Goal: Task Accomplishment & Management: Use online tool/utility

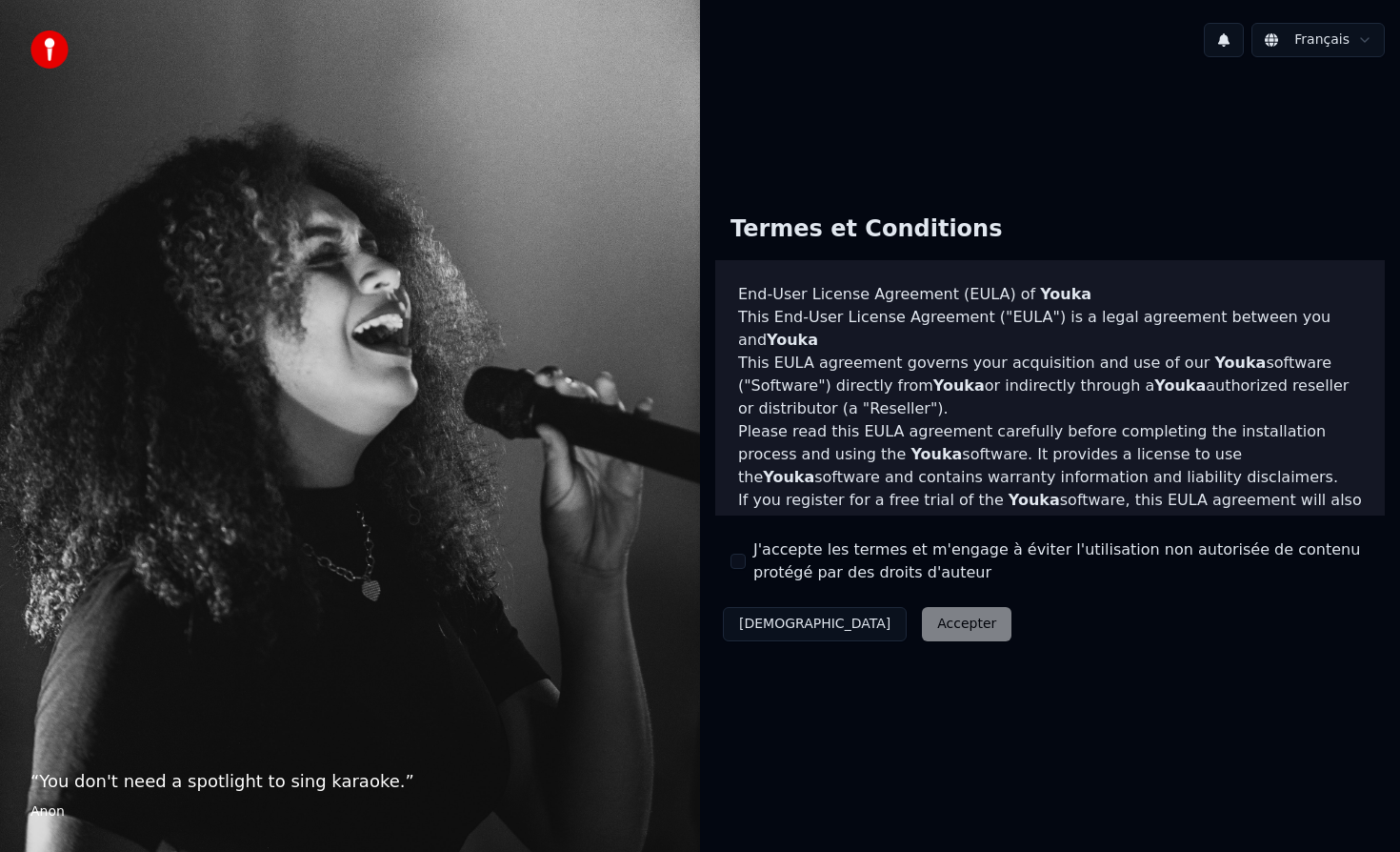
click at [879, 626] on div "Décliner Accepter" at bounding box center [866, 624] width 303 height 49
click at [738, 560] on button "J'accepte les termes et m'engage à éviter l'utilisation non autorisée de conten…" at bounding box center [737, 560] width 15 height 15
click at [922, 626] on button "Accepter" at bounding box center [966, 624] width 90 height 35
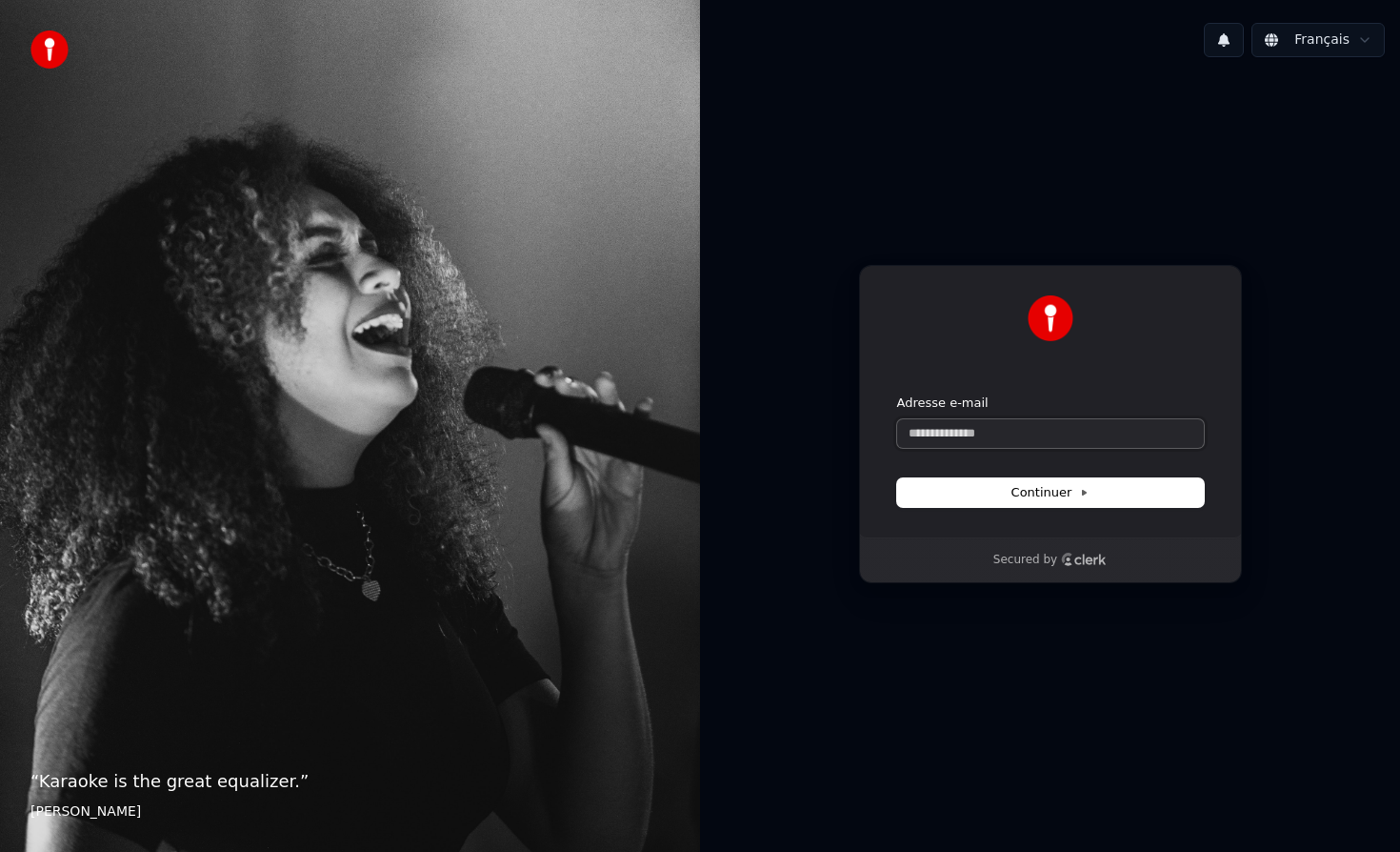
click at [967, 432] on input "Adresse e-mail" at bounding box center [1050, 433] width 306 height 29
click at [1058, 486] on span "Continuer" at bounding box center [1050, 492] width 78 height 17
type input "**********"
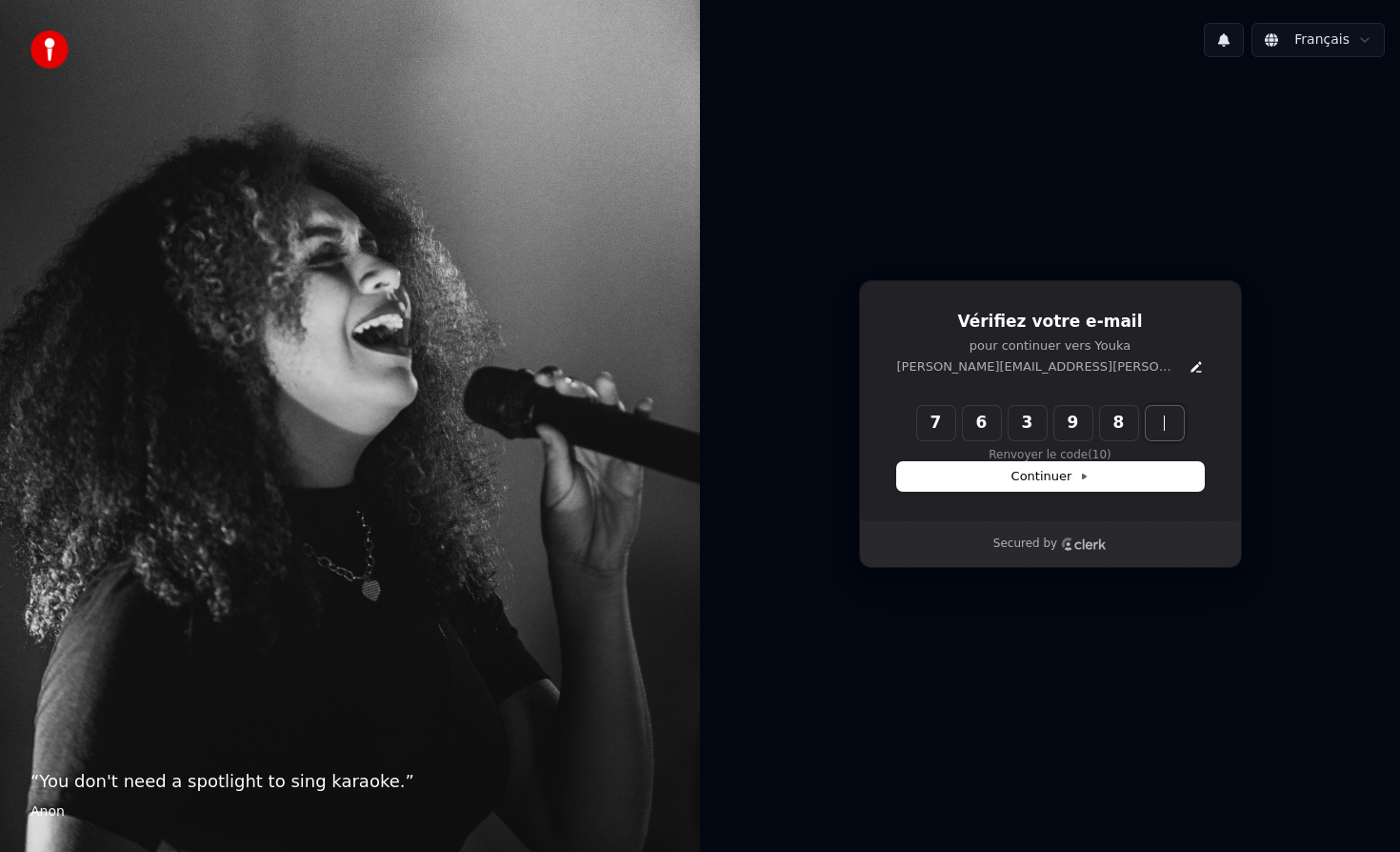
type input "******"
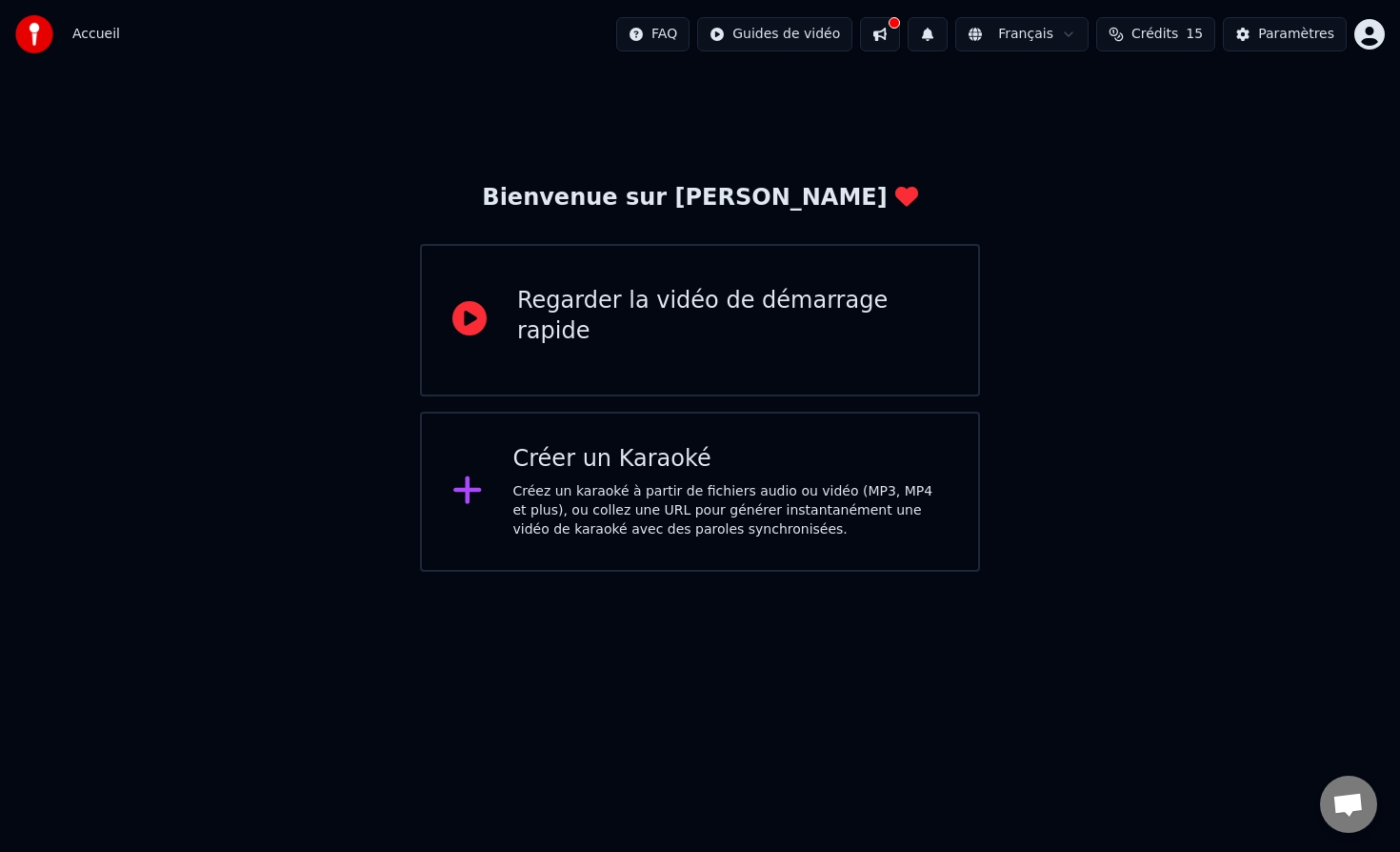
click at [623, 486] on div "Créez un karaoké à partir de fichiers audio ou vidéo (MP3, MP4 et plus), ou col…" at bounding box center [730, 511] width 435 height 57
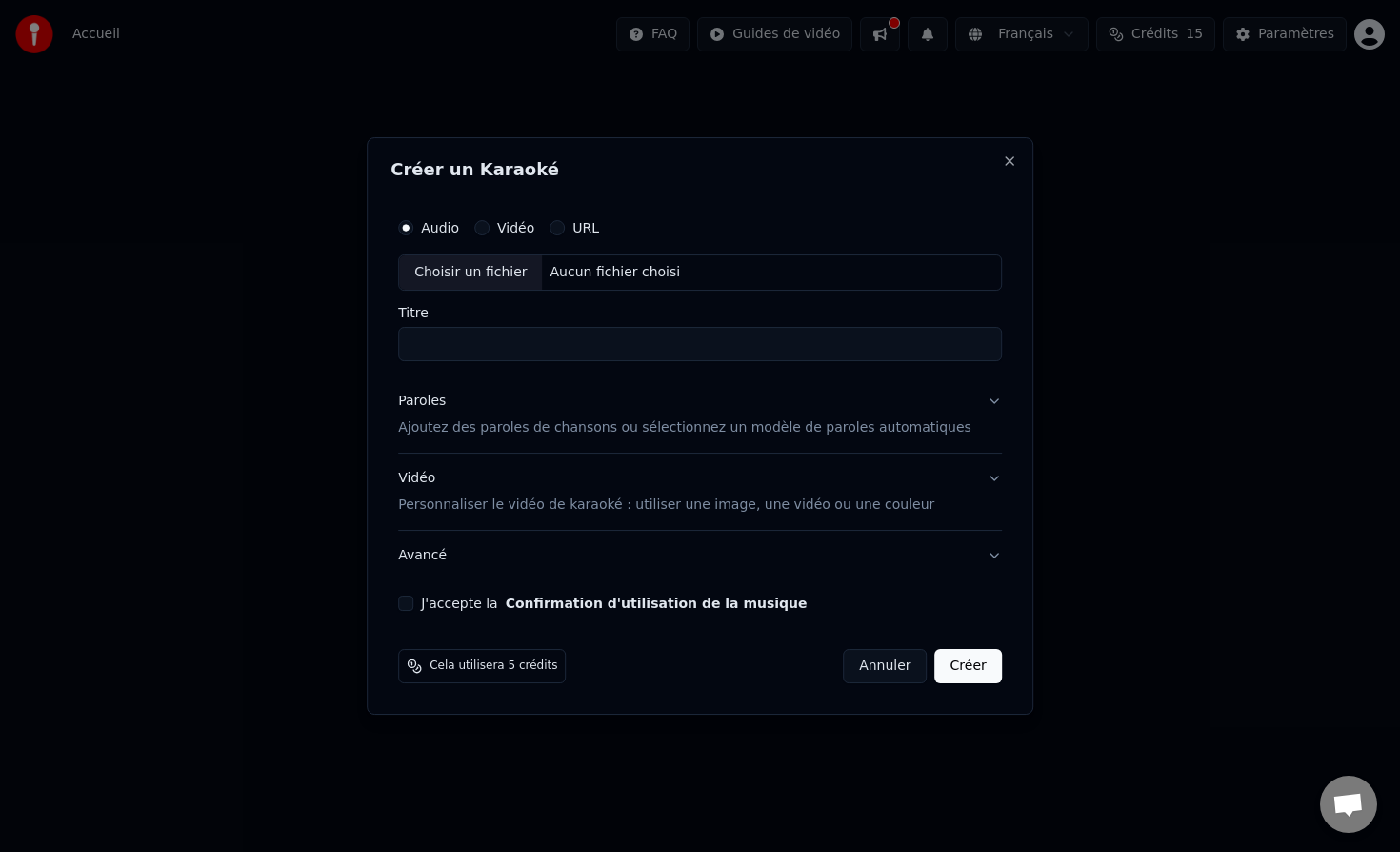
click at [504, 276] on div "Choisir un fichier" at bounding box center [470, 272] width 143 height 35
drag, startPoint x: 430, startPoint y: 345, endPoint x: 599, endPoint y: 346, distance: 169.0
click at [599, 346] on input "**********" at bounding box center [700, 344] width 604 height 35
type input "********"
click at [612, 429] on p "Ajoutez des paroles de chansons ou sélectionnez un modèle de paroles automatiqu…" at bounding box center [685, 427] width 573 height 19
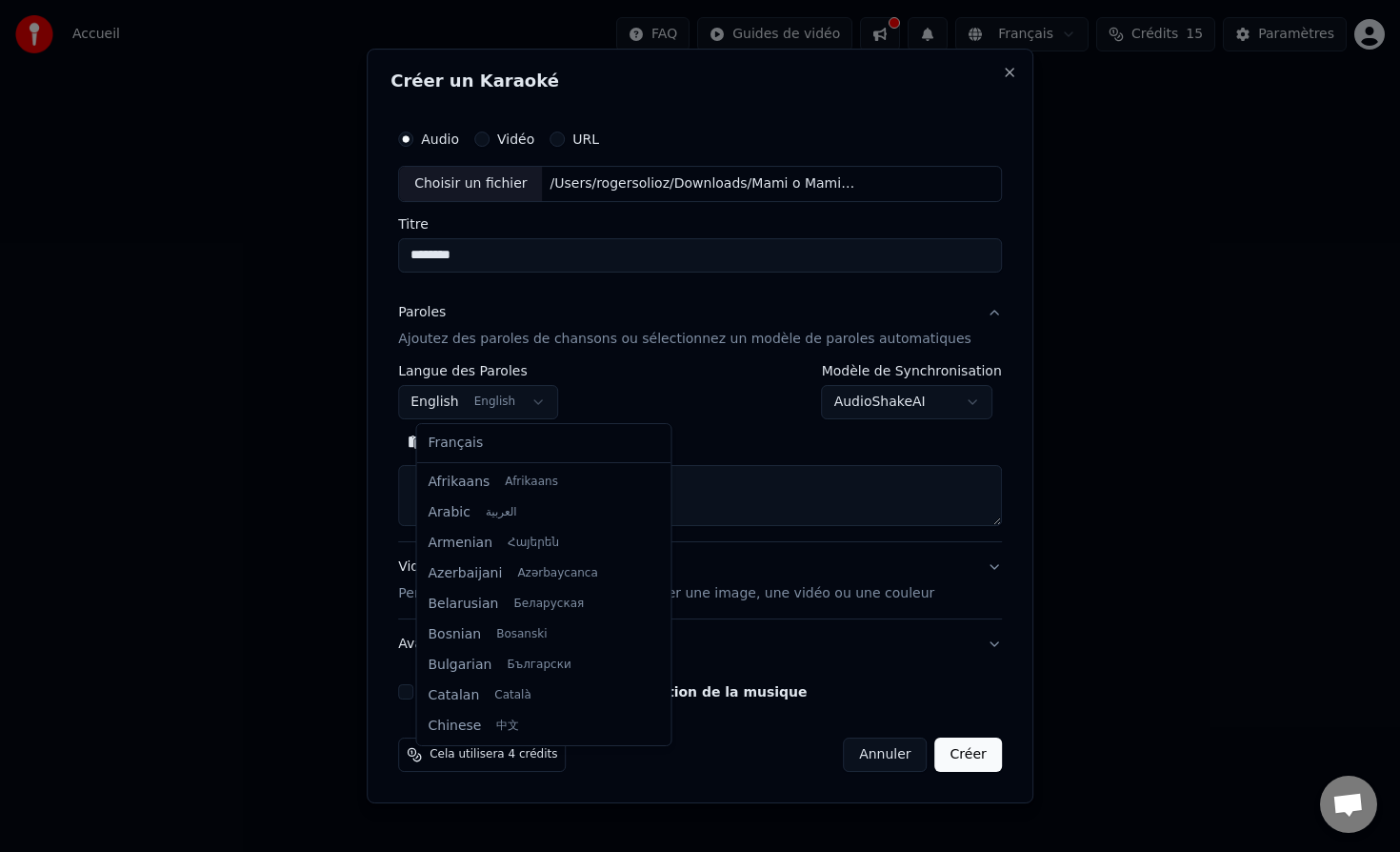
click at [546, 401] on body "**********" at bounding box center [700, 286] width 1400 height 571
select select "**"
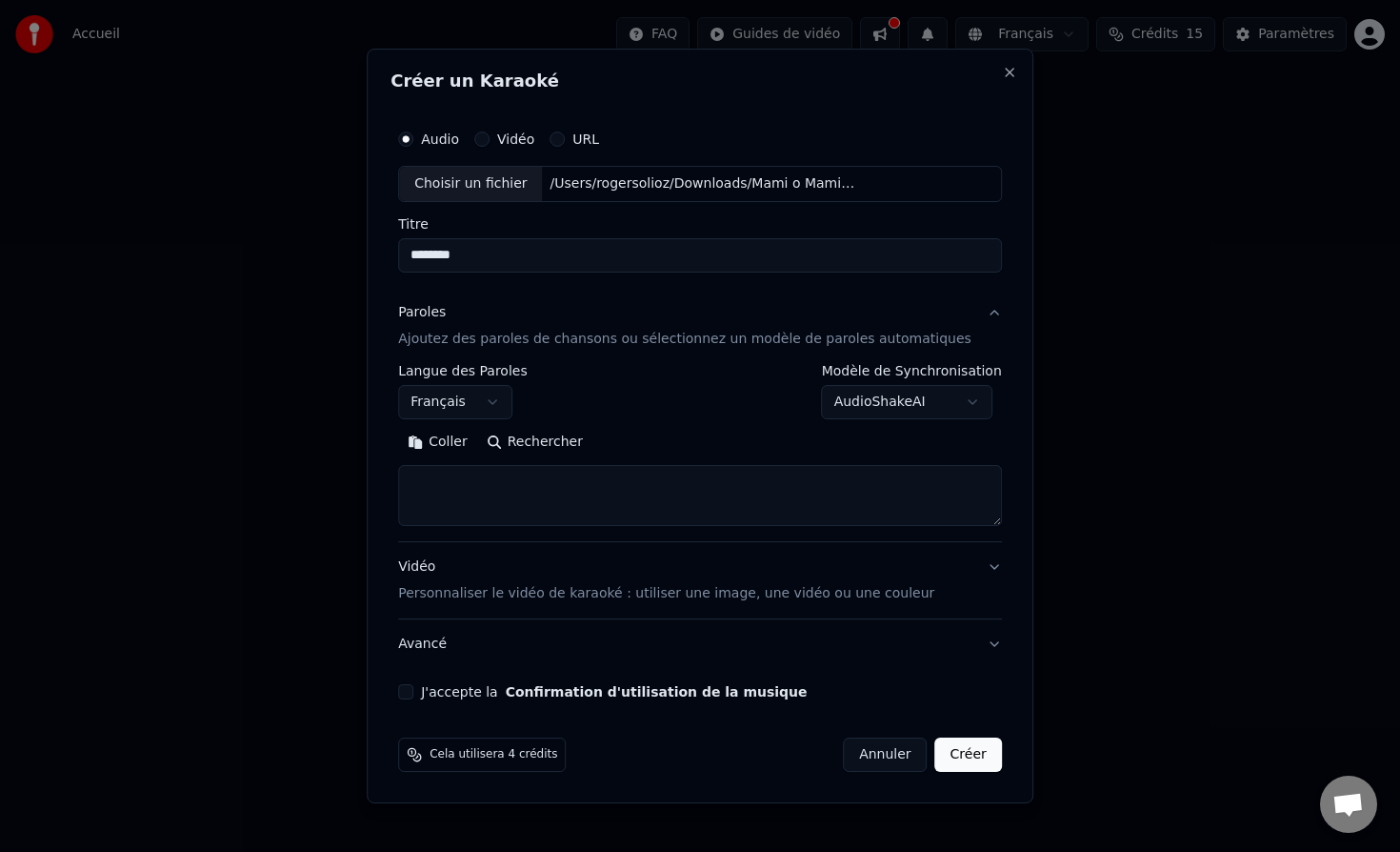
click at [476, 475] on textarea at bounding box center [700, 495] width 604 height 61
click at [458, 445] on button "Coller" at bounding box center [438, 442] width 79 height 31
type textarea "**********"
click at [791, 594] on p "Personnaliser le vidéo de karaoké : utiliser une image, une vidéo ou une couleur" at bounding box center [666, 593] width 536 height 19
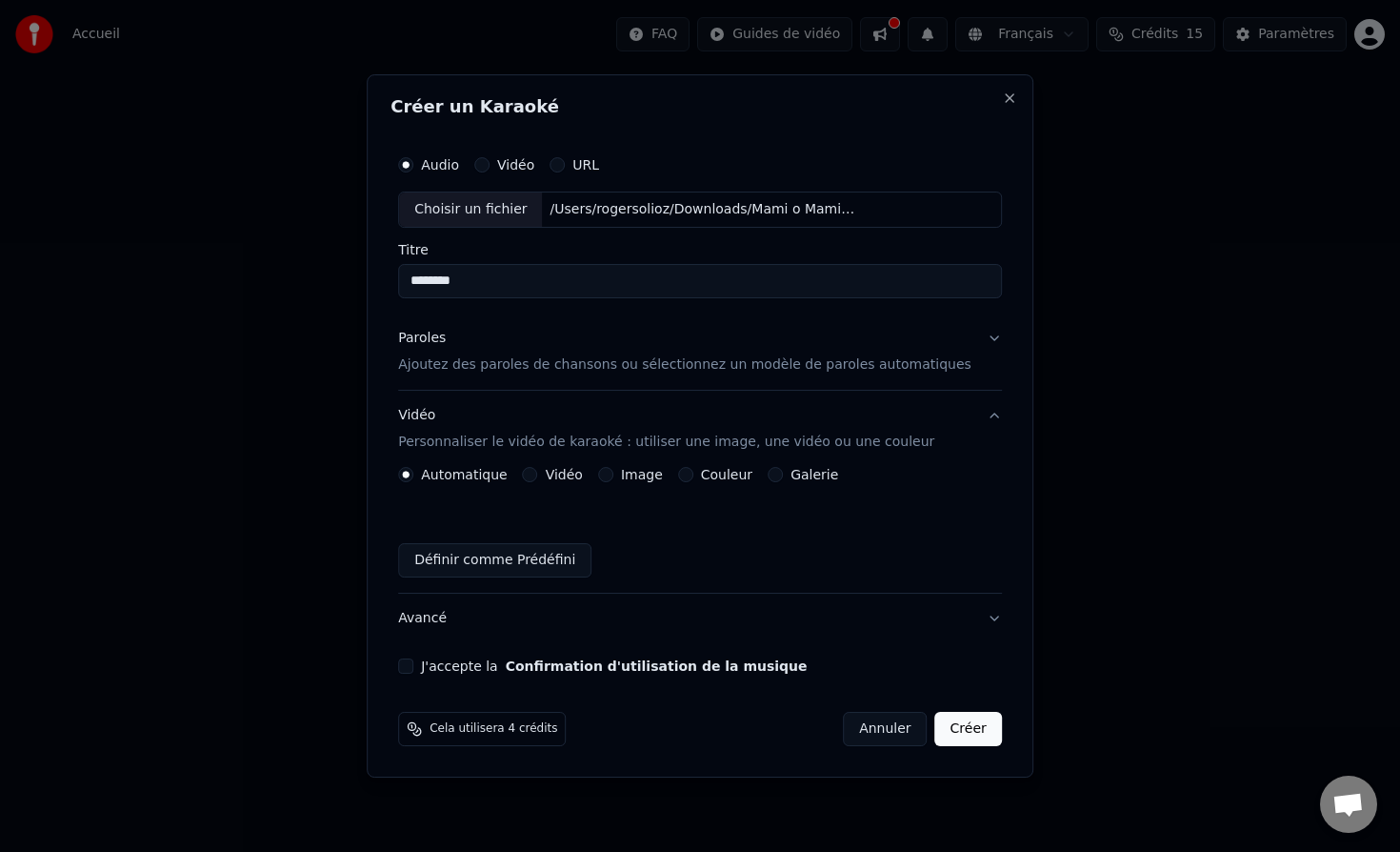
click at [694, 475] on button "Couleur" at bounding box center [685, 473] width 15 height 15
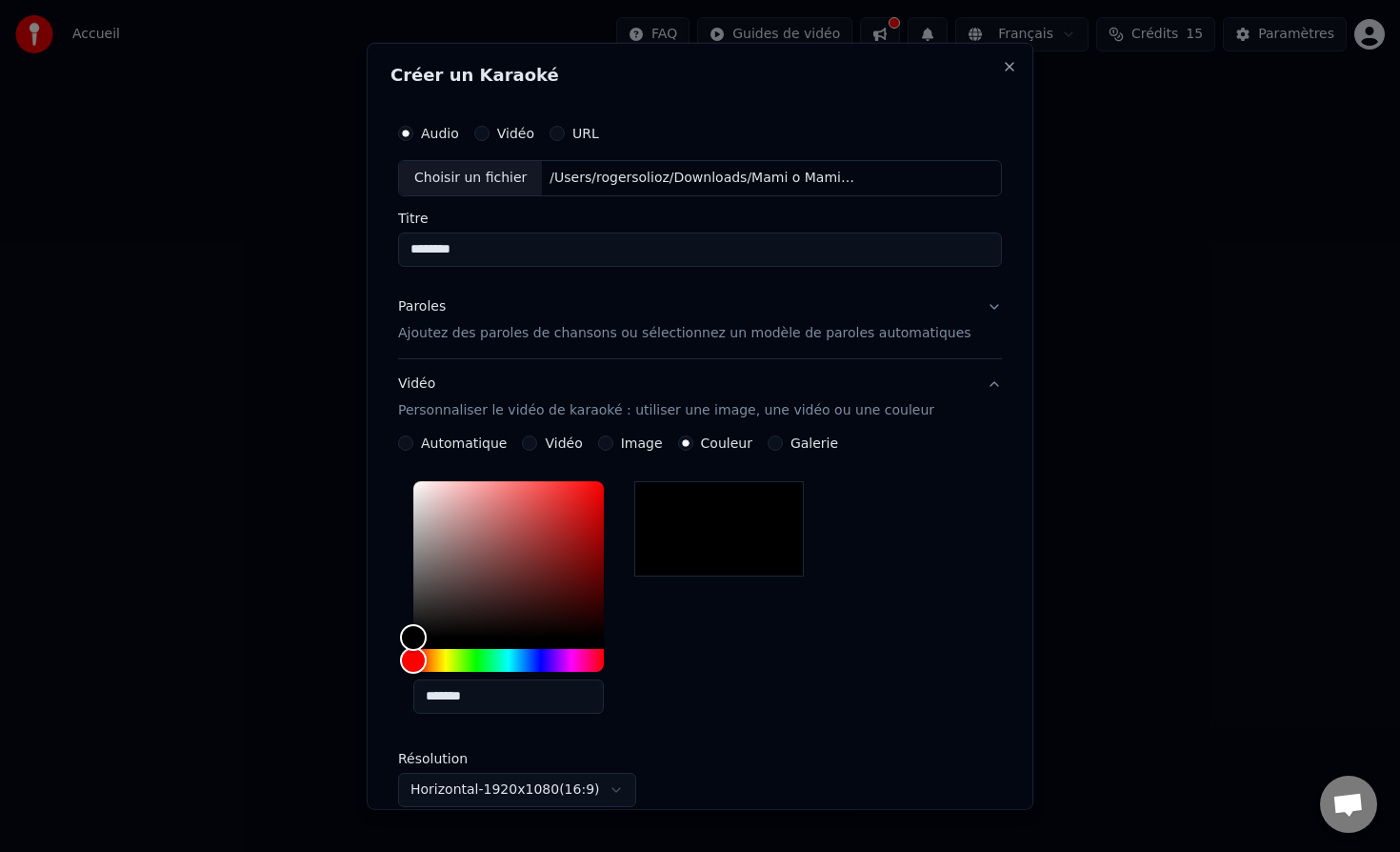
click at [541, 441] on div "Vidéo" at bounding box center [552, 442] width 60 height 15
click at [775, 442] on button "Galerie" at bounding box center [775, 442] width 15 height 15
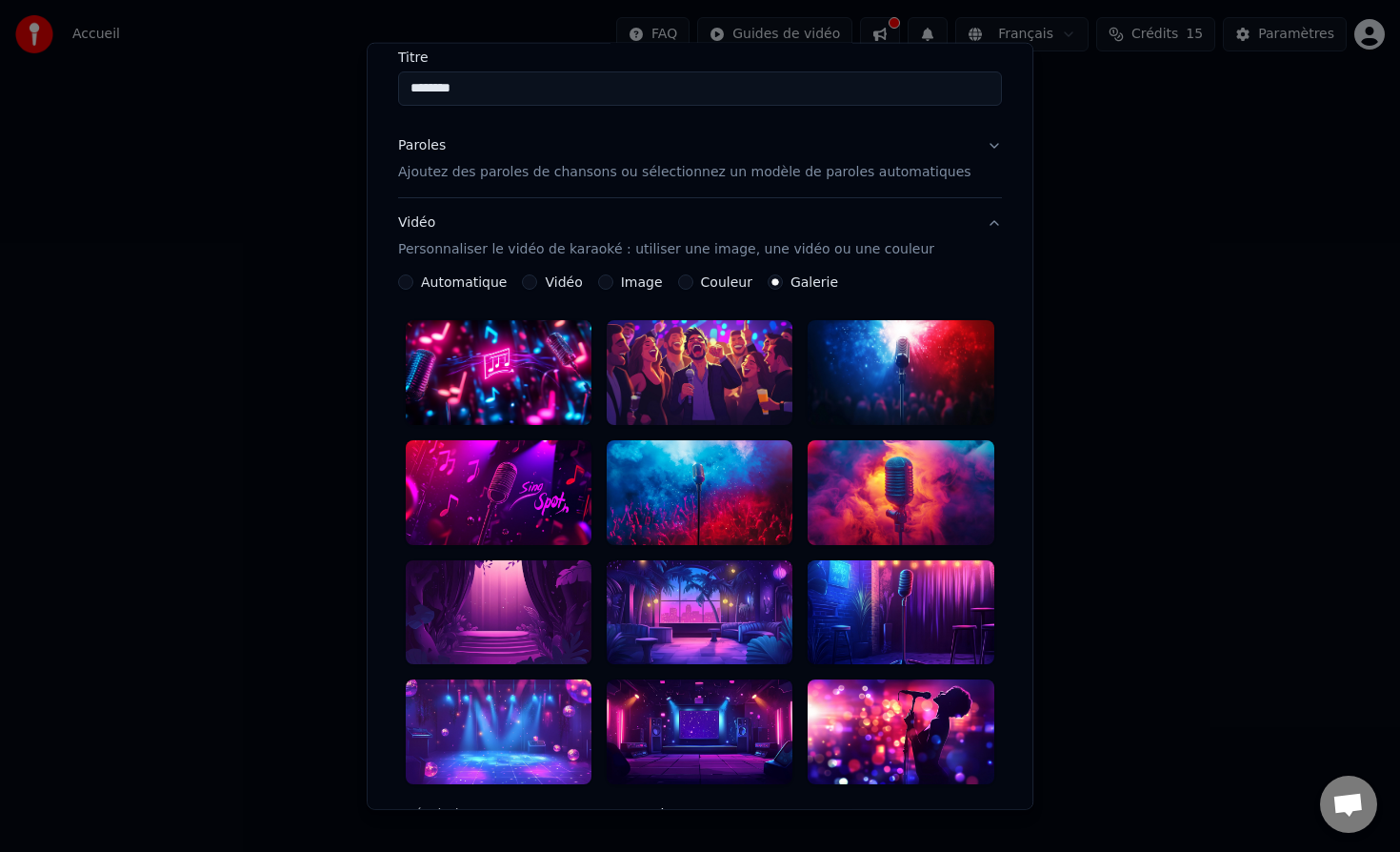
scroll to position [468, 0]
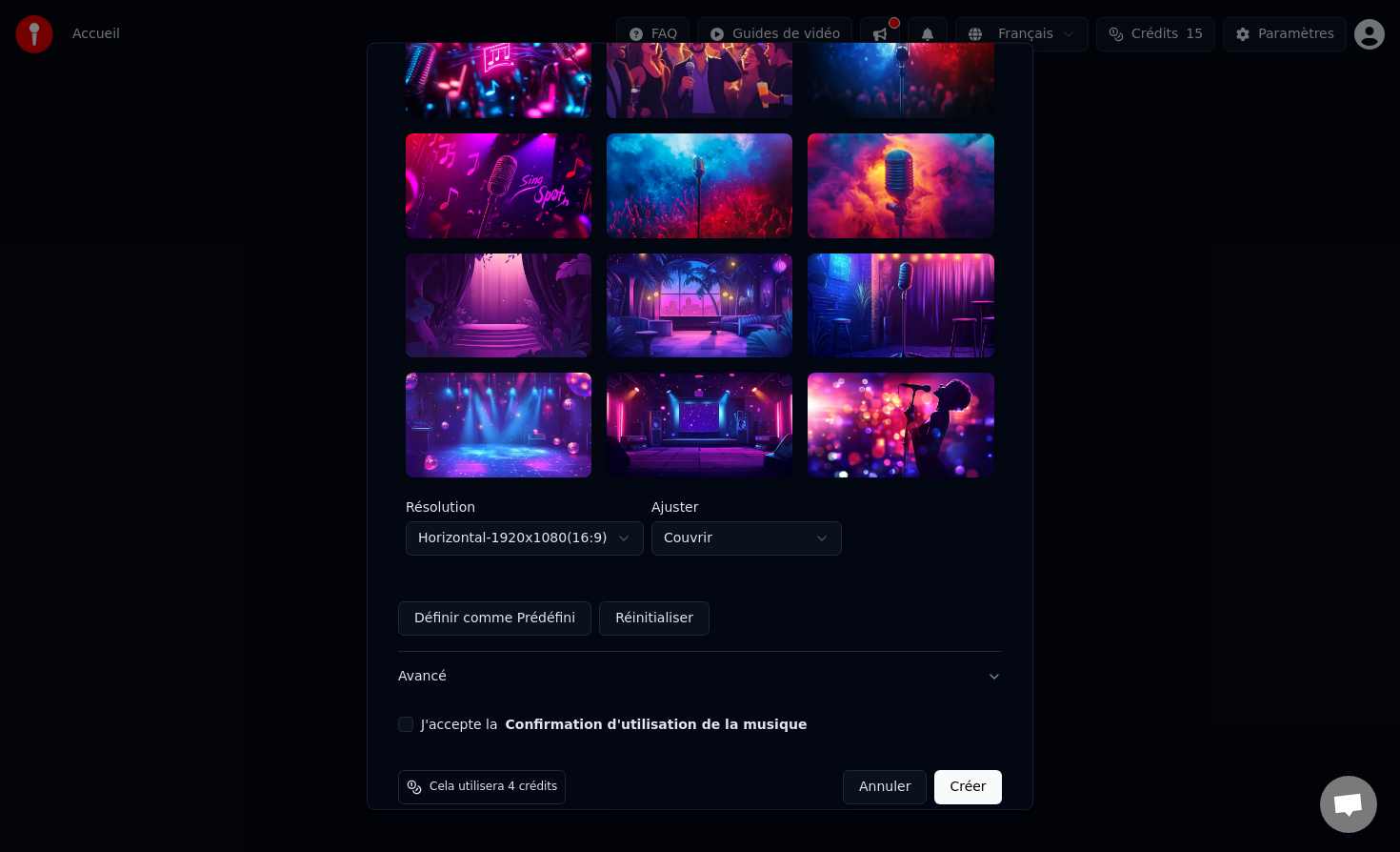
click at [880, 392] on div at bounding box center [901, 425] width 186 height 105
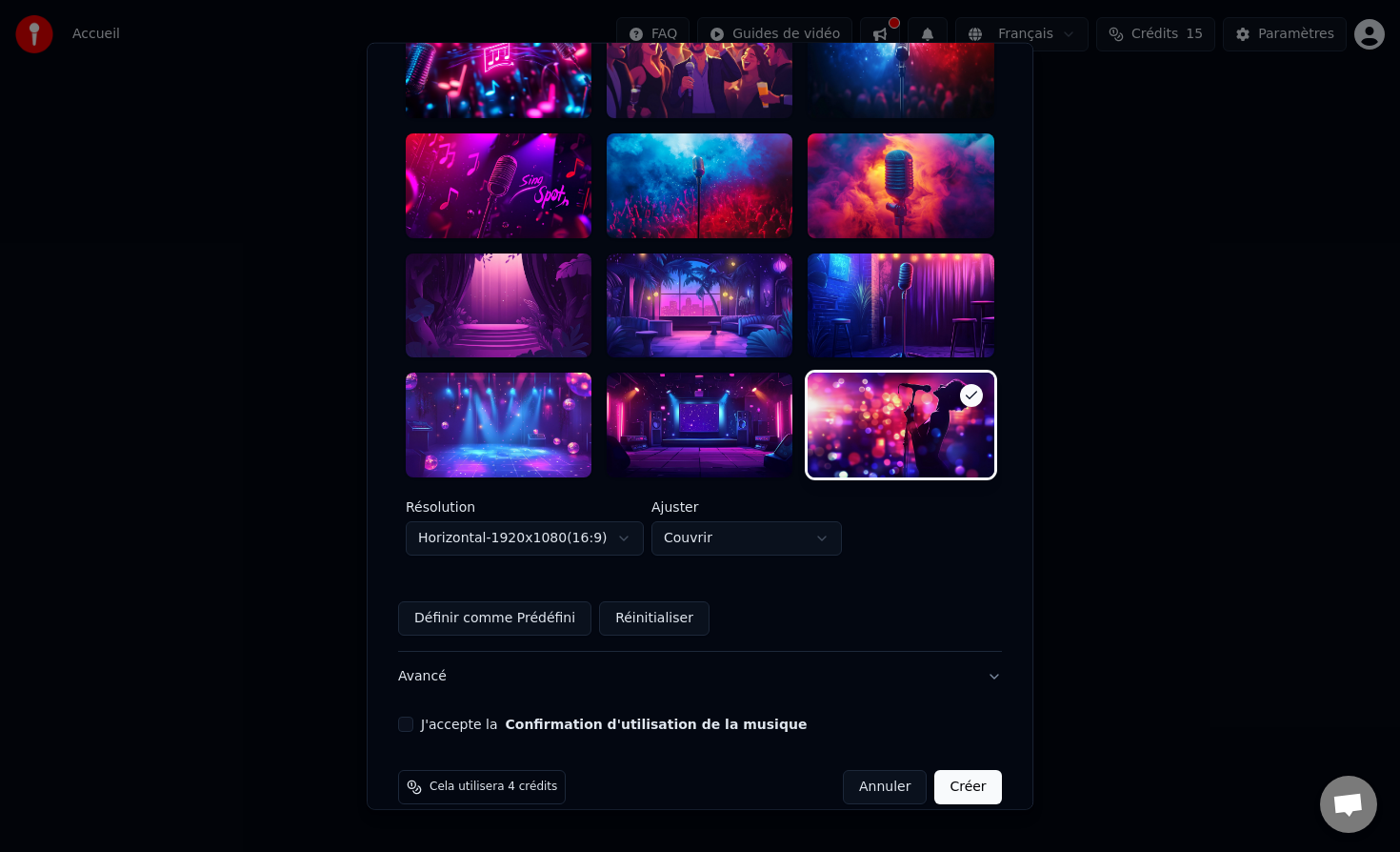
click at [413, 717] on button "J'accepte la Confirmation d'utilisation de la musique" at bounding box center [405, 724] width 15 height 15
click at [946, 770] on button "Créer" at bounding box center [967, 787] width 66 height 35
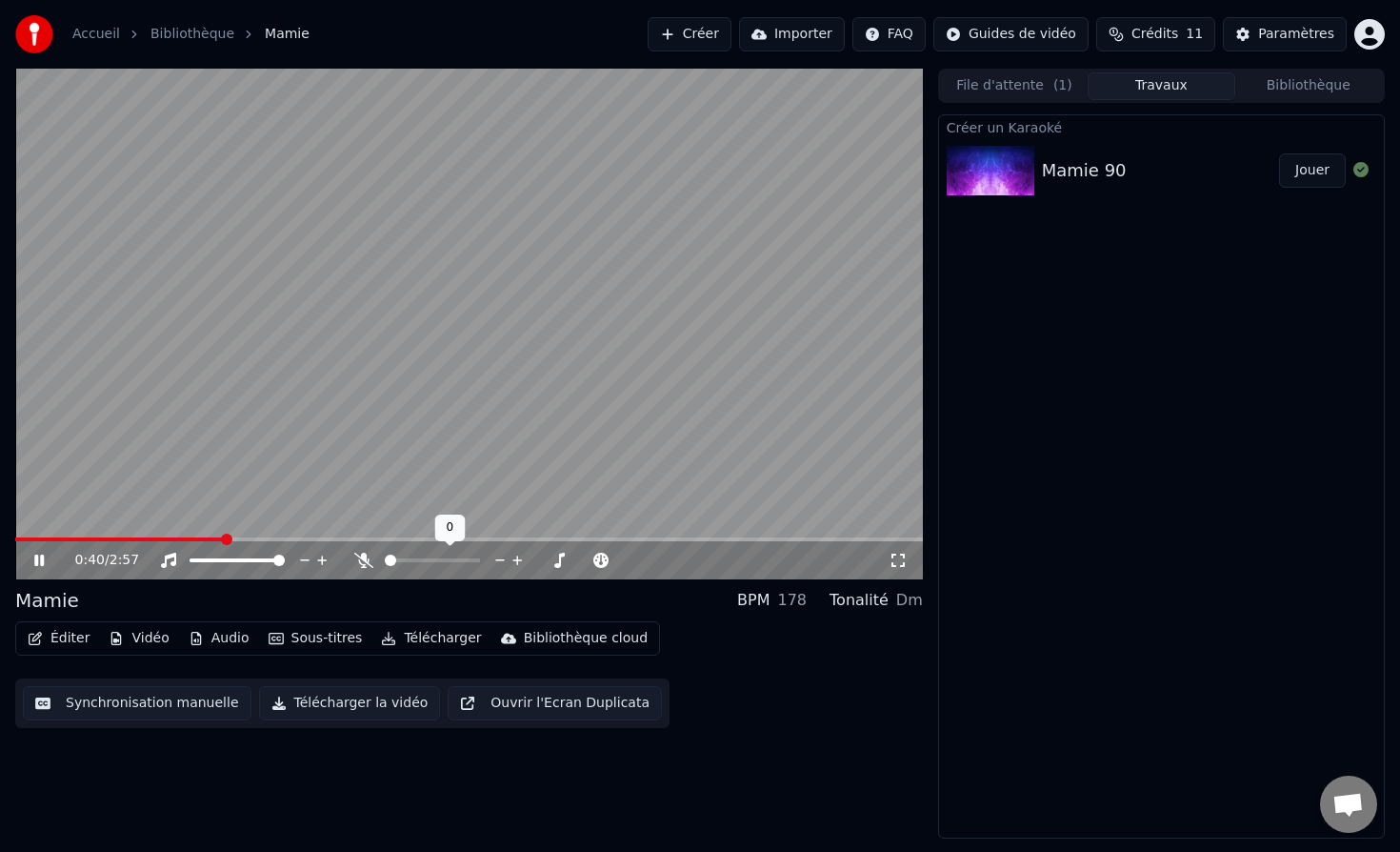
click at [364, 558] on icon at bounding box center [364, 559] width 19 height 15
click at [15, 539] on span at bounding box center [21, 540] width 12 height 12
click at [40, 563] on icon at bounding box center [40, 560] width 10 height 12
click at [323, 697] on button "Télécharger la vidéo" at bounding box center [350, 703] width 182 height 35
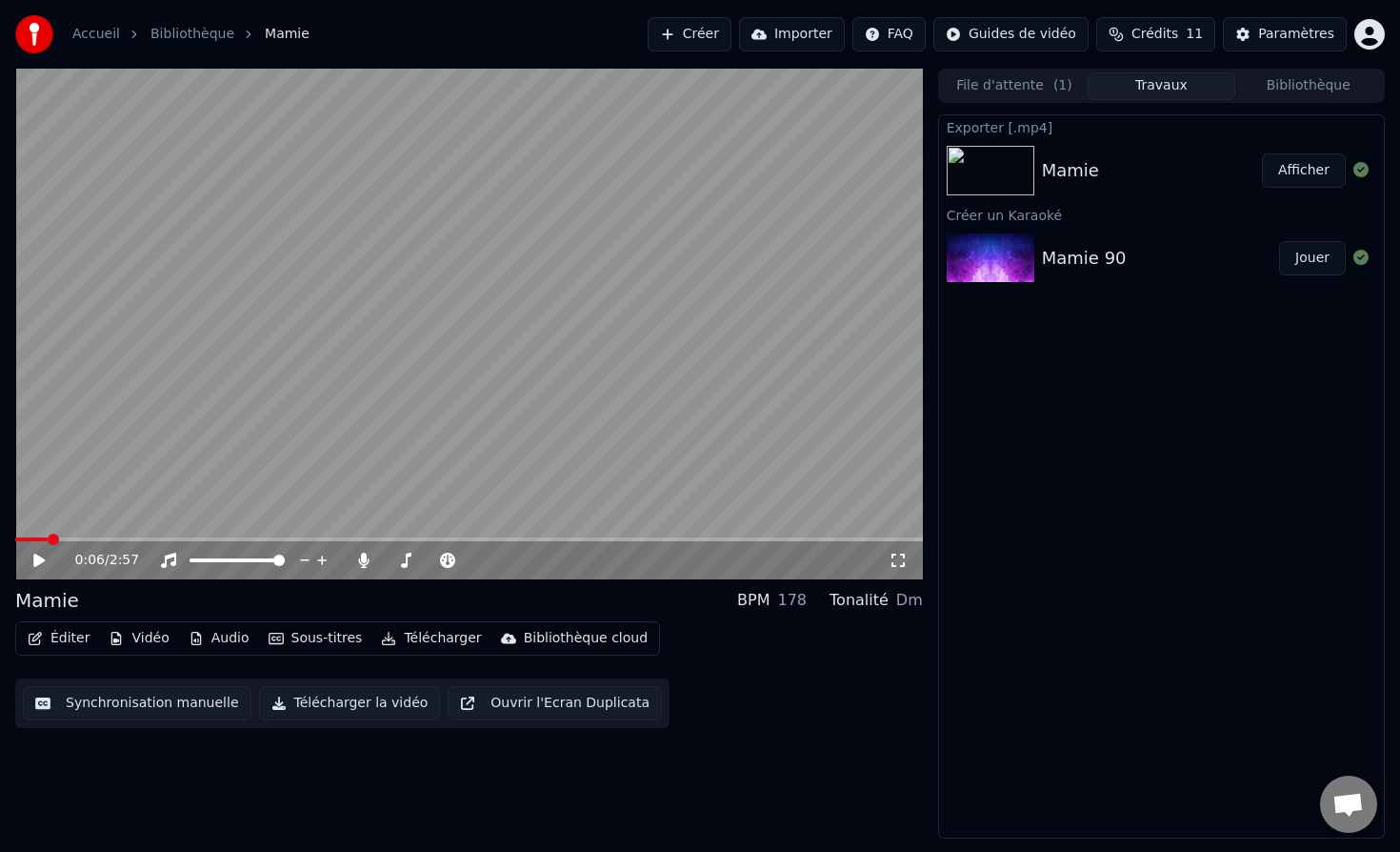
click at [1298, 172] on button "Afficher" at bounding box center [1303, 170] width 84 height 35
click at [720, 34] on button "Créer" at bounding box center [689, 34] width 84 height 35
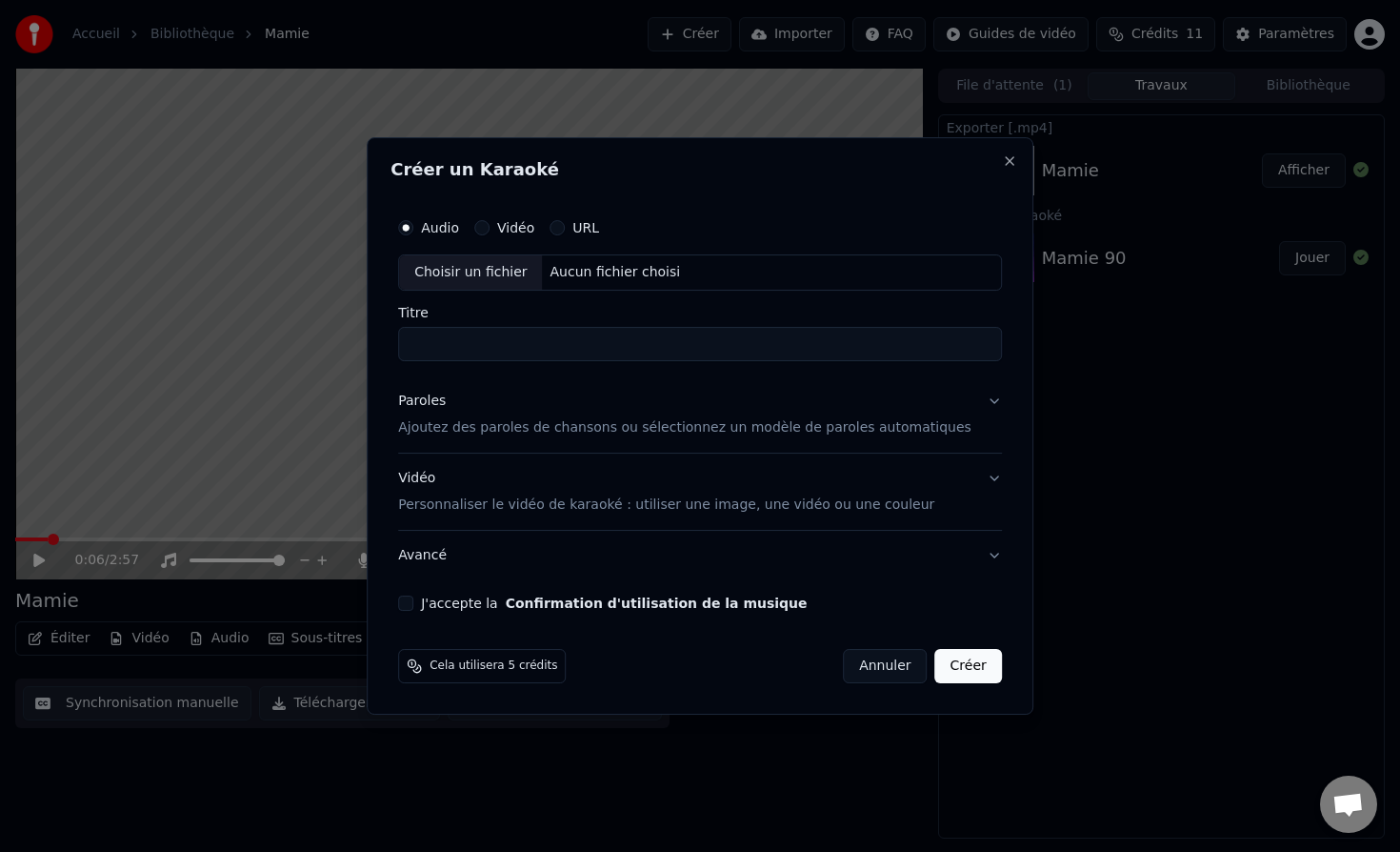
click at [880, 667] on button "Annuler" at bounding box center [884, 665] width 84 height 35
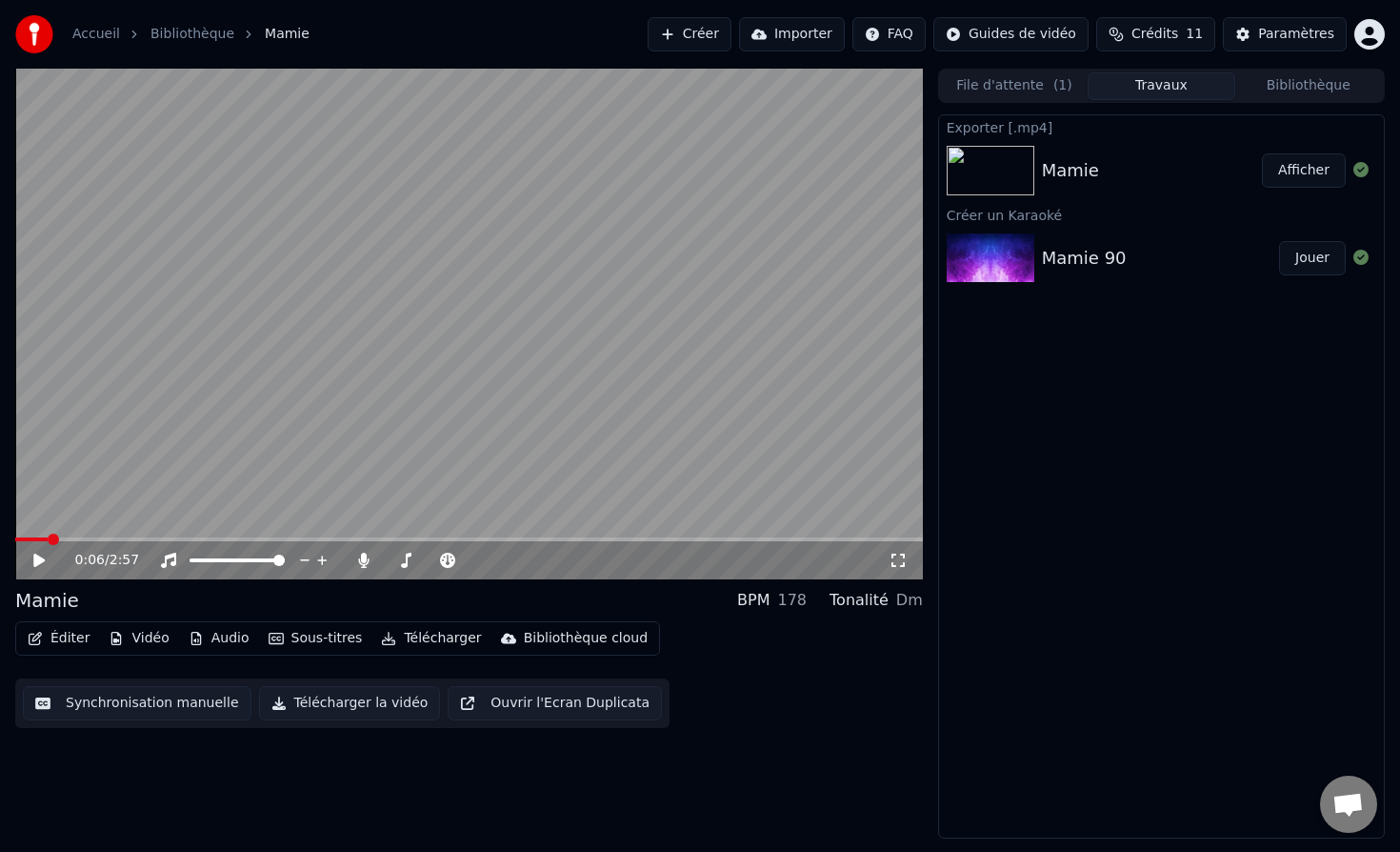
click at [1104, 255] on div "Mamie 90" at bounding box center [1084, 258] width 85 height 27
click at [1118, 248] on div "Mamie 90" at bounding box center [1160, 258] width 237 height 27
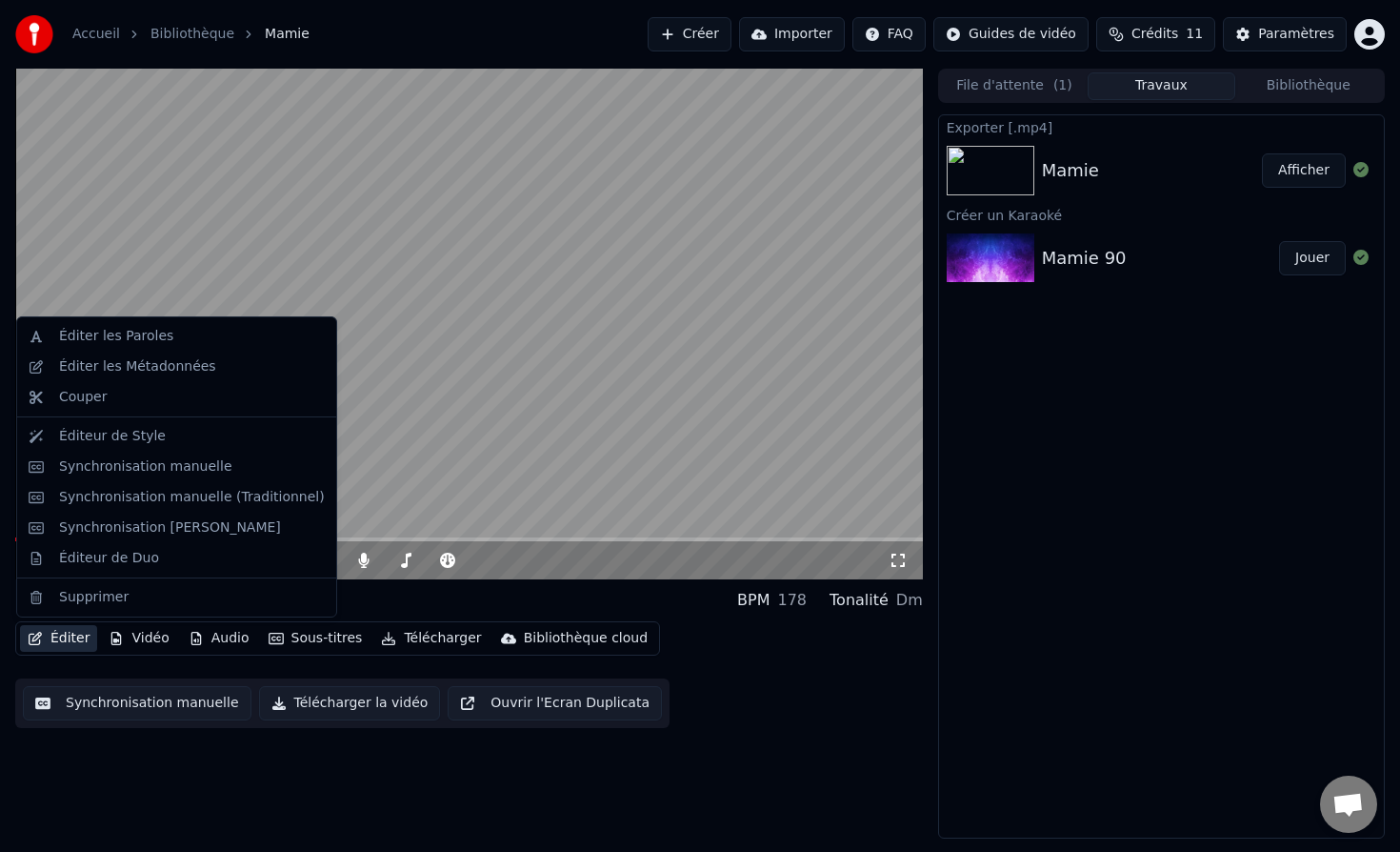
click at [48, 633] on button "Éditer" at bounding box center [58, 638] width 77 height 27
click at [102, 345] on div "Éditer les Paroles" at bounding box center [117, 336] width 115 height 19
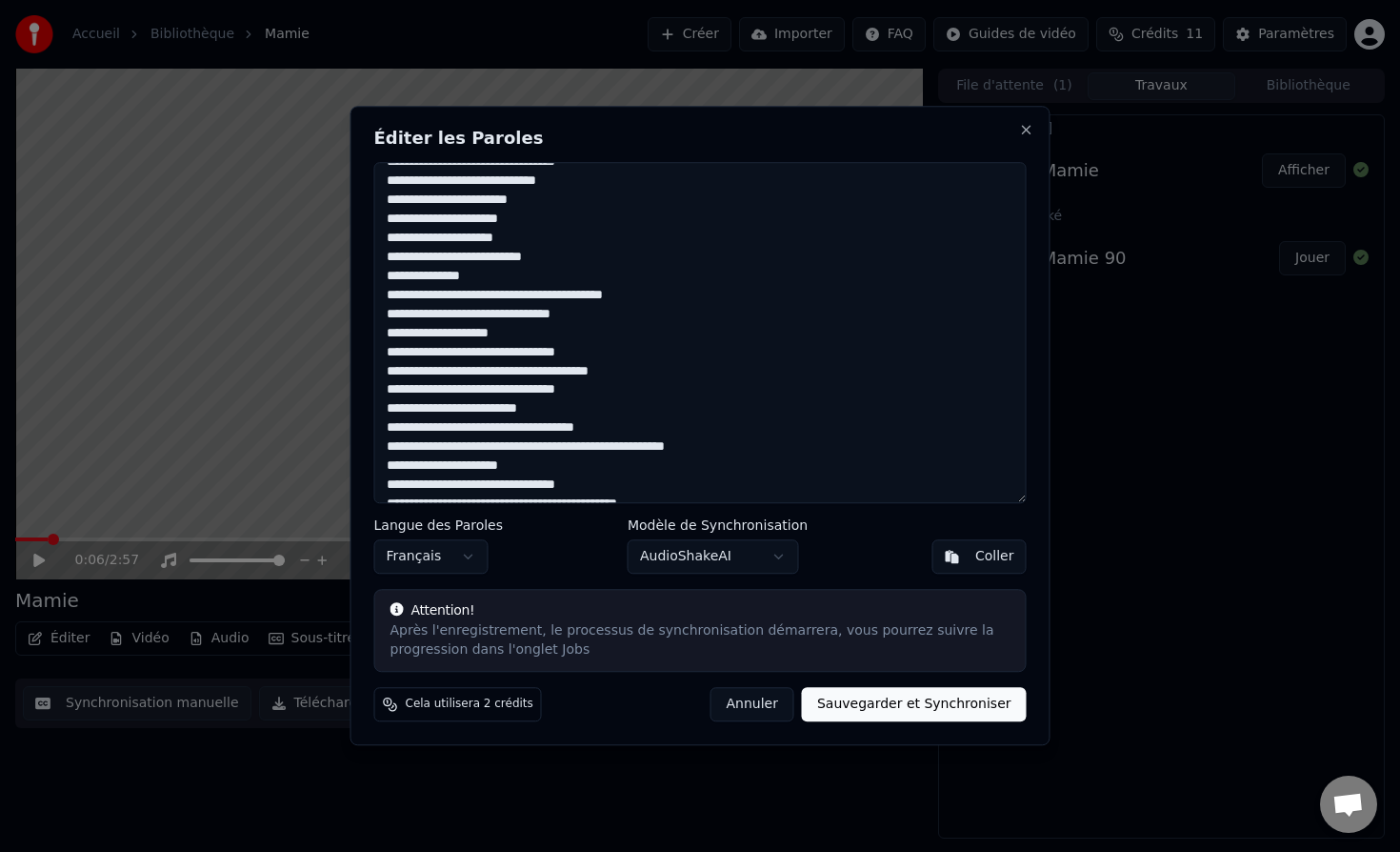
scroll to position [553, 0]
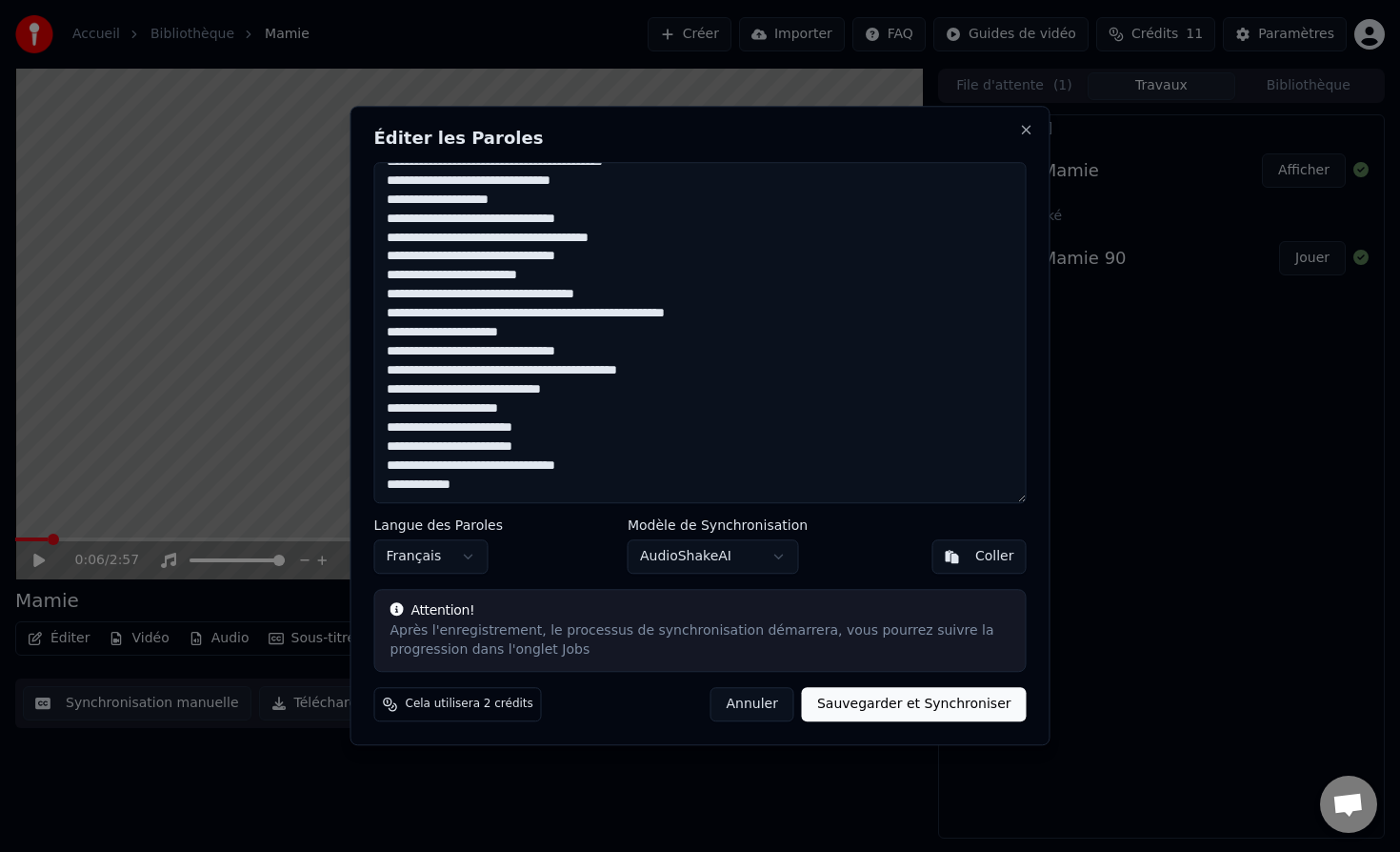
click at [483, 481] on textarea at bounding box center [700, 332] width 652 height 341
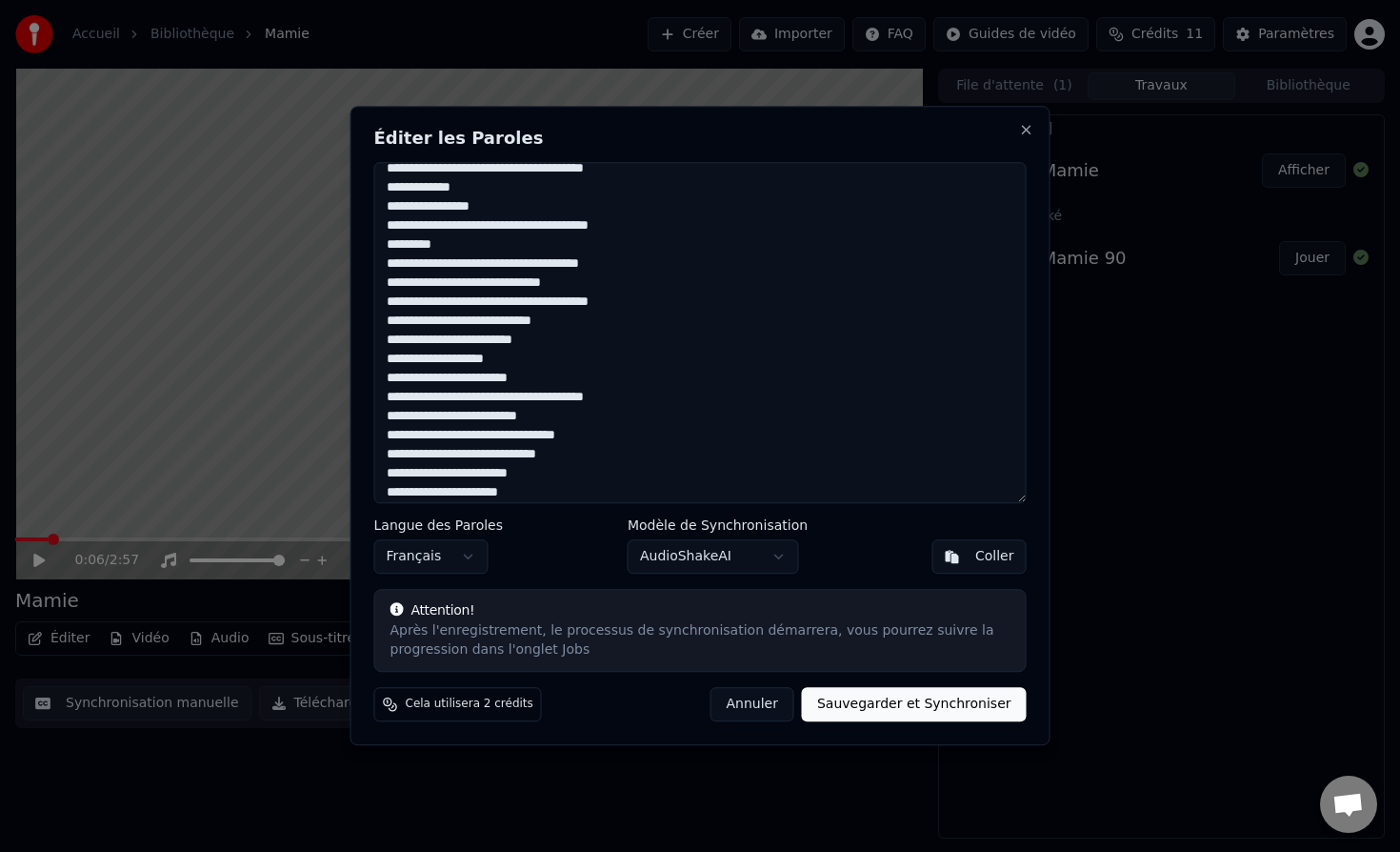
scroll to position [0, 0]
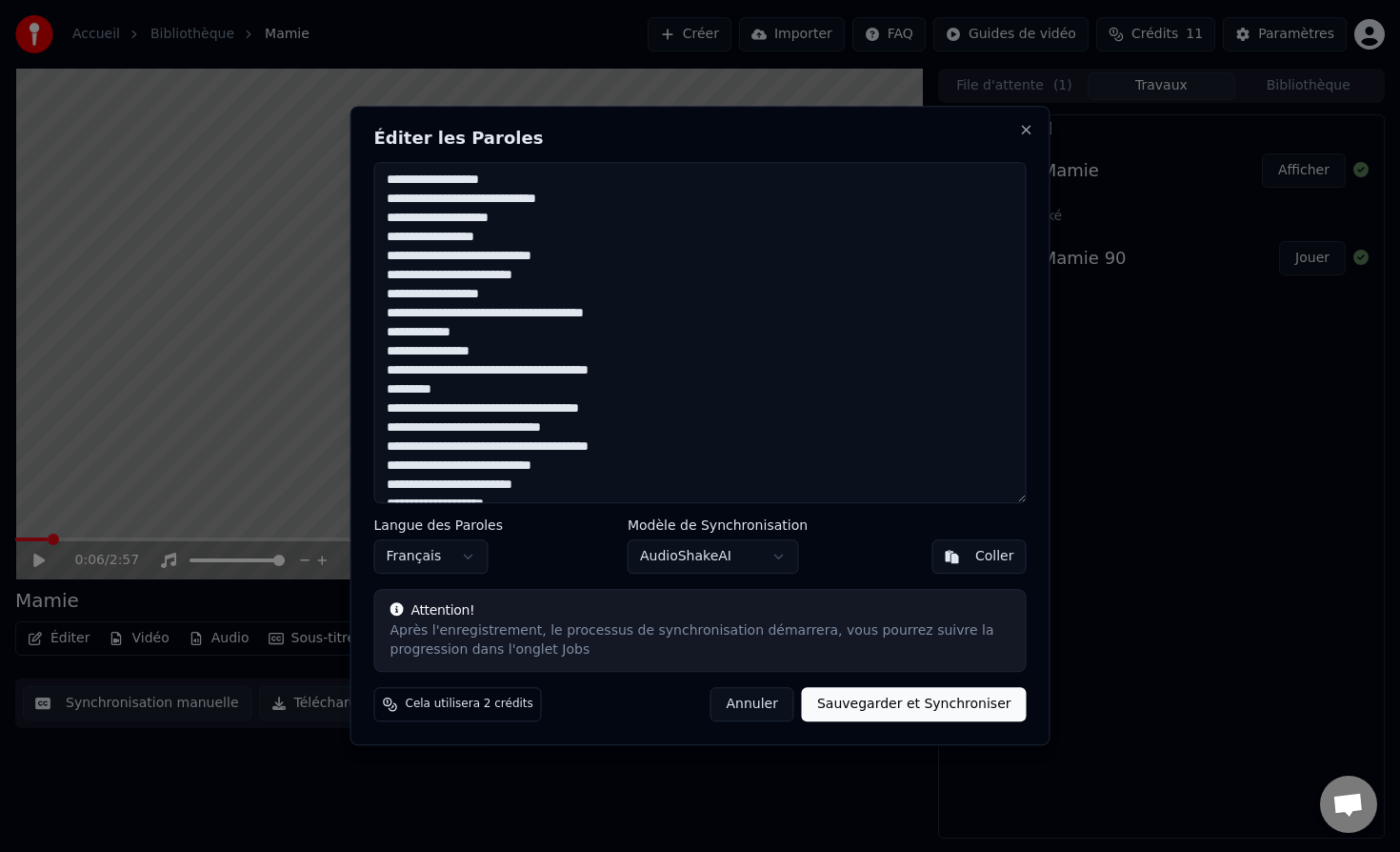
type textarea "**********"
click at [867, 707] on button "Sauvegarder et Synchroniser" at bounding box center [913, 705] width 224 height 35
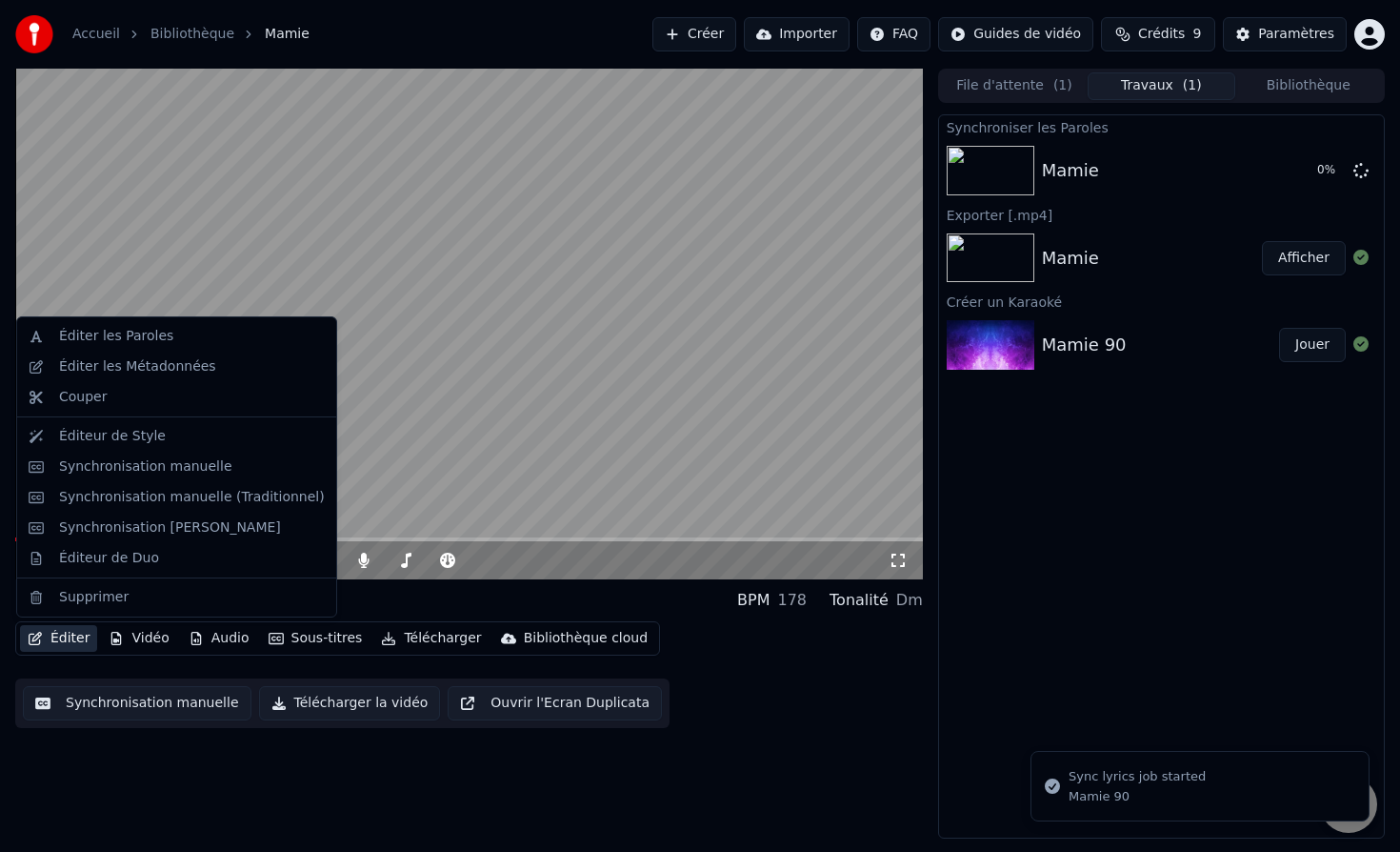
click at [55, 637] on button "Éditer" at bounding box center [58, 638] width 77 height 27
click at [95, 438] on div "Éditeur de Style" at bounding box center [113, 436] width 107 height 19
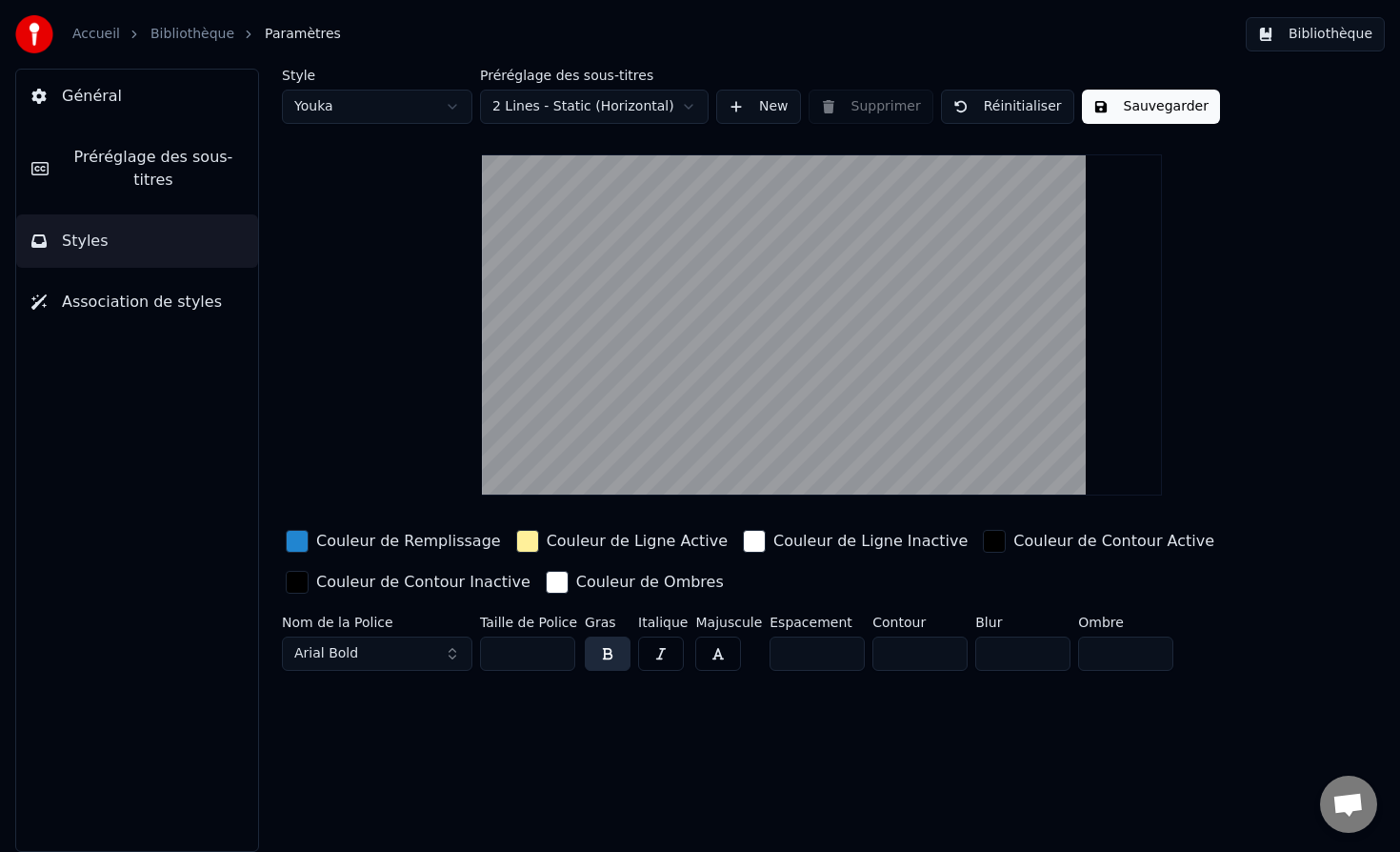
click at [340, 656] on span "Arial Bold" at bounding box center [326, 652] width 64 height 19
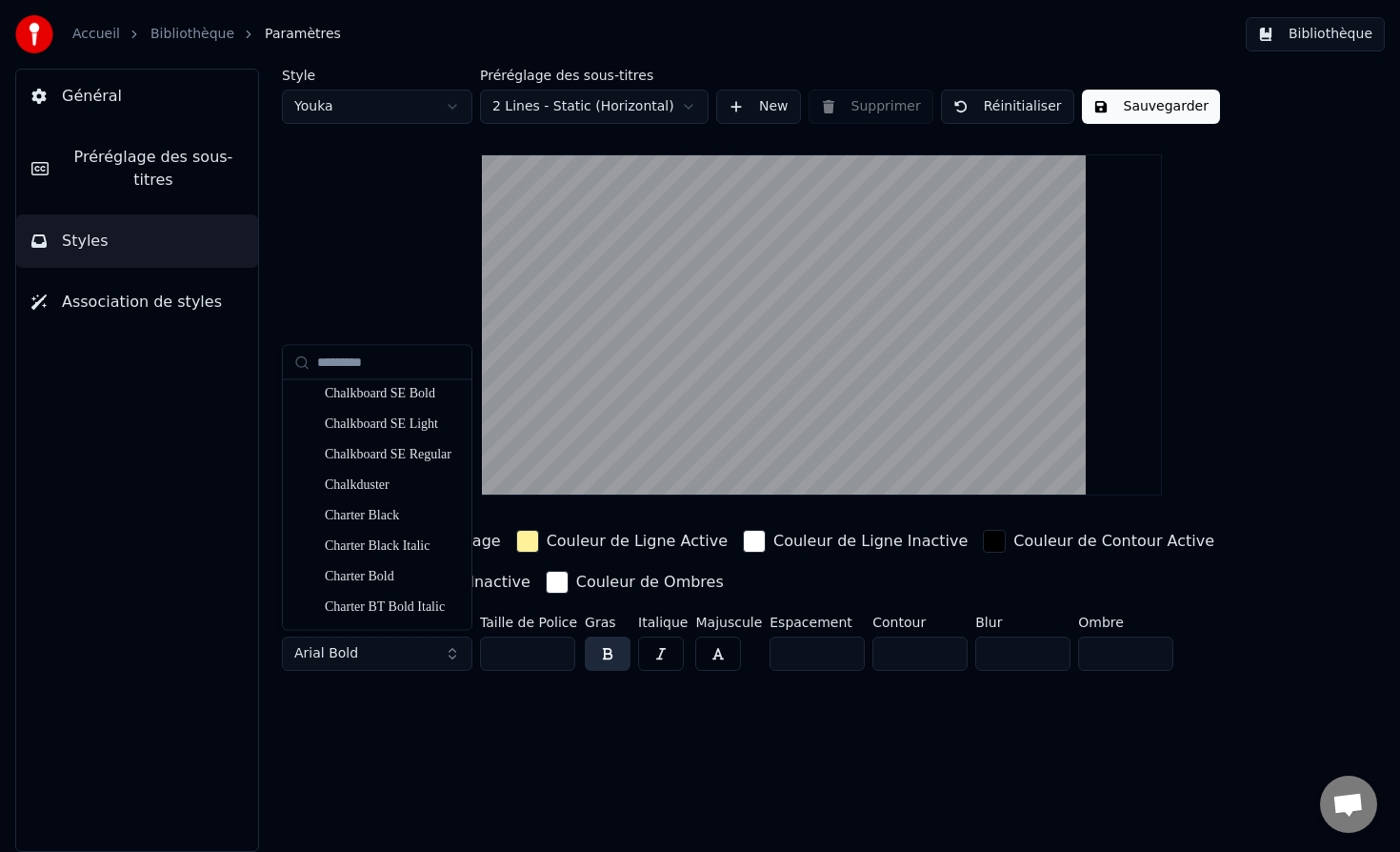
scroll to position [3606, 0]
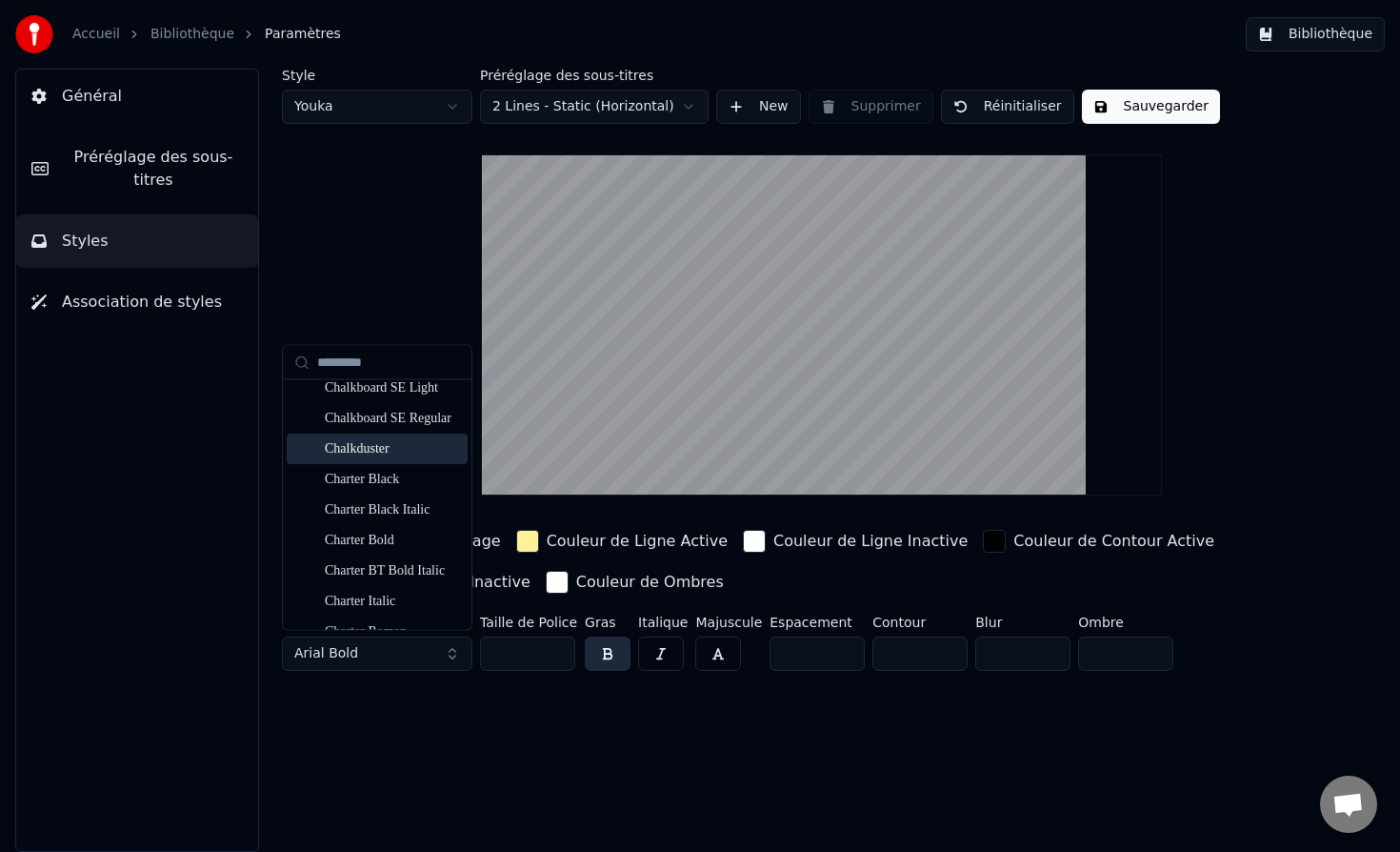
click at [392, 452] on div "Chalkduster" at bounding box center [392, 449] width 135 height 19
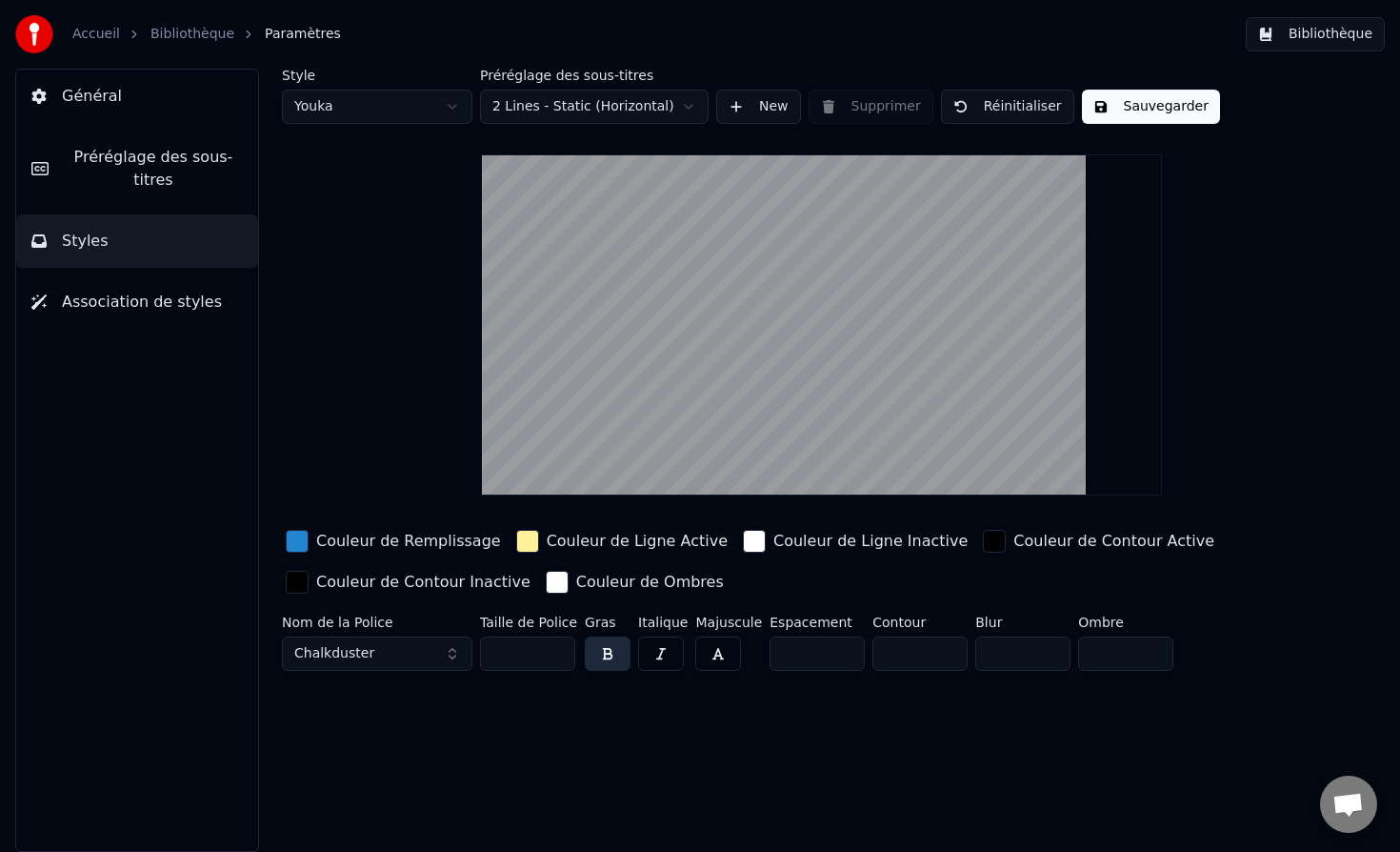
click at [376, 647] on button "Chalkduster" at bounding box center [376, 653] width 191 height 35
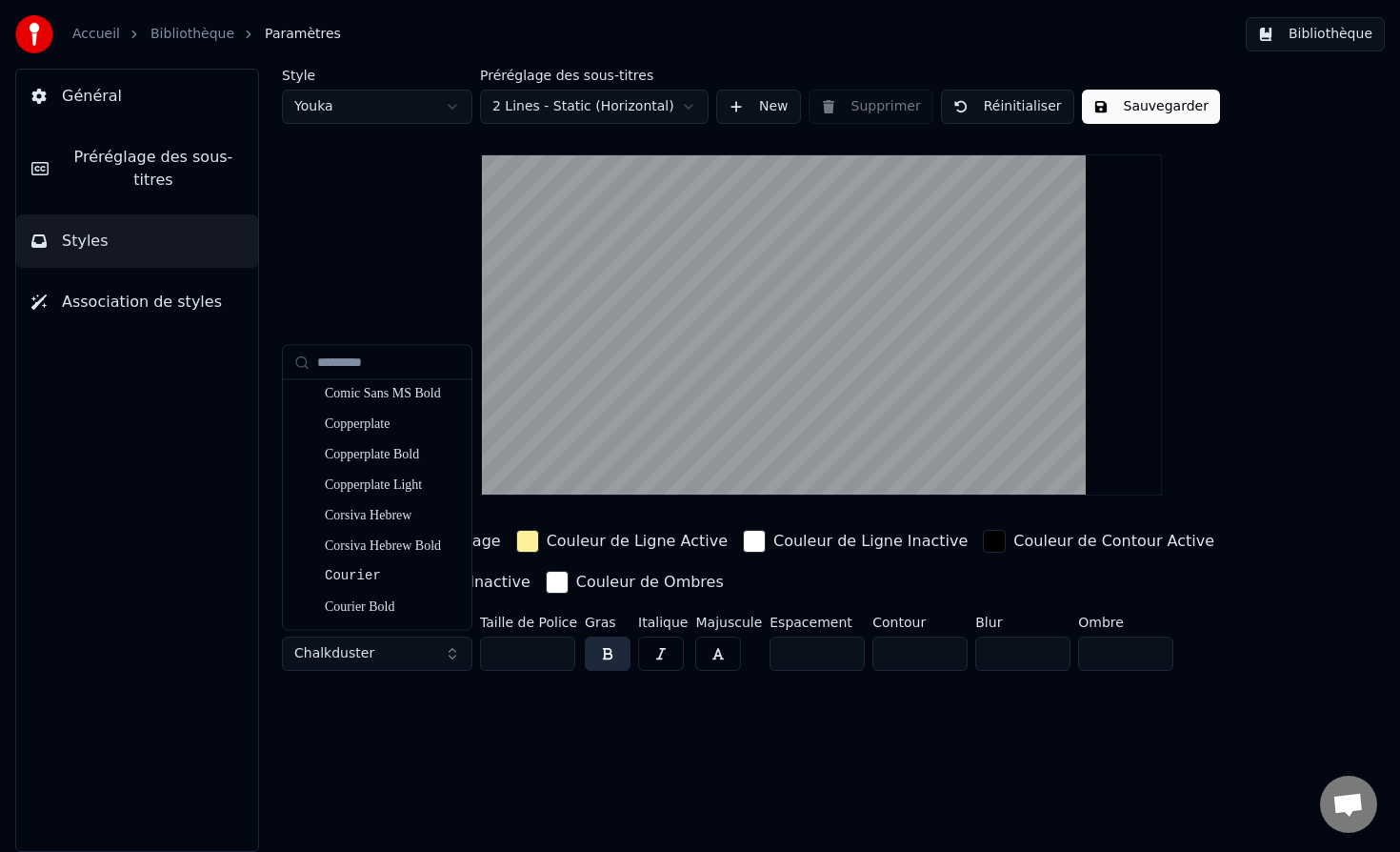
scroll to position [3914, 0]
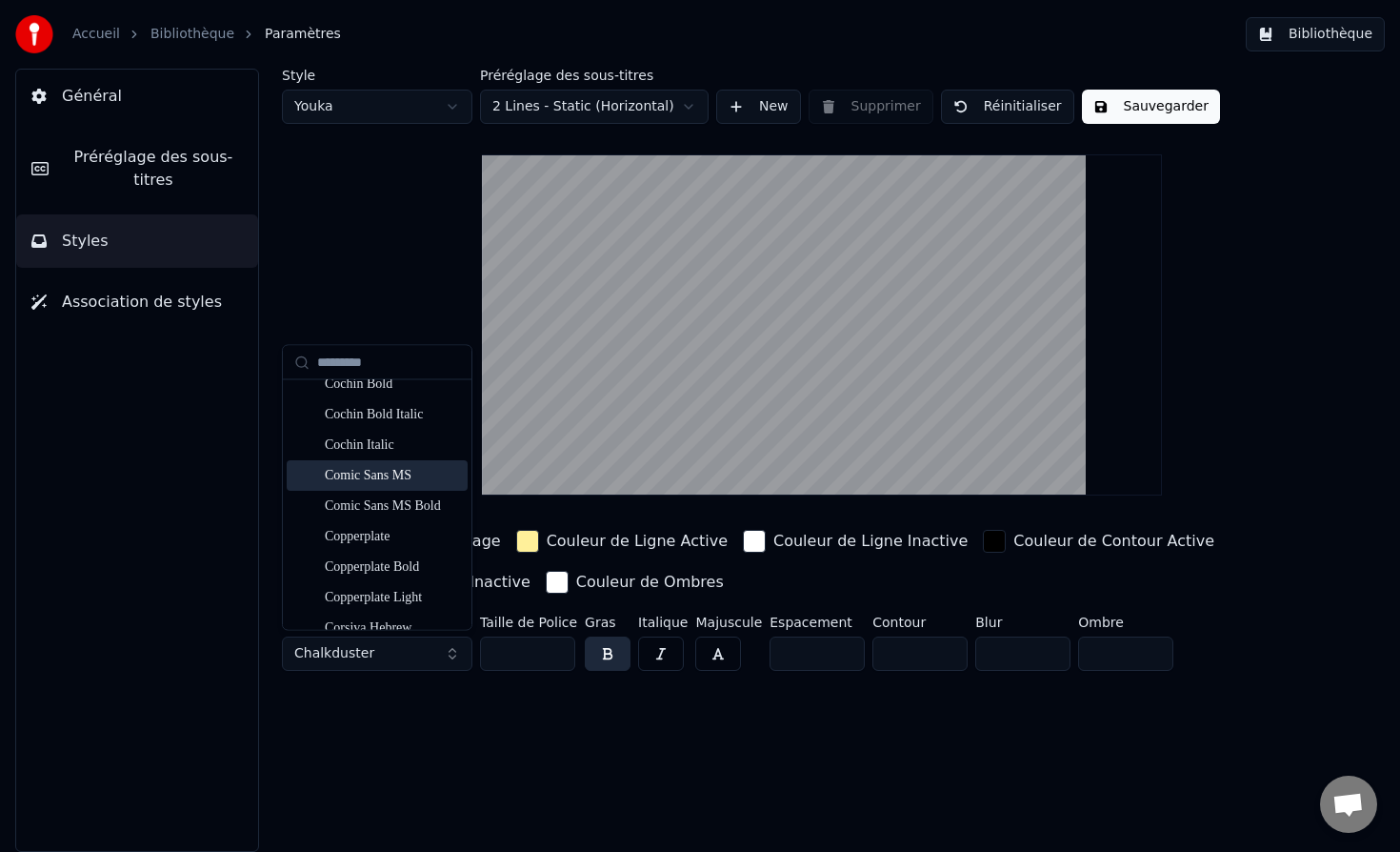
click at [376, 478] on div "Comic Sans MS" at bounding box center [392, 474] width 135 height 19
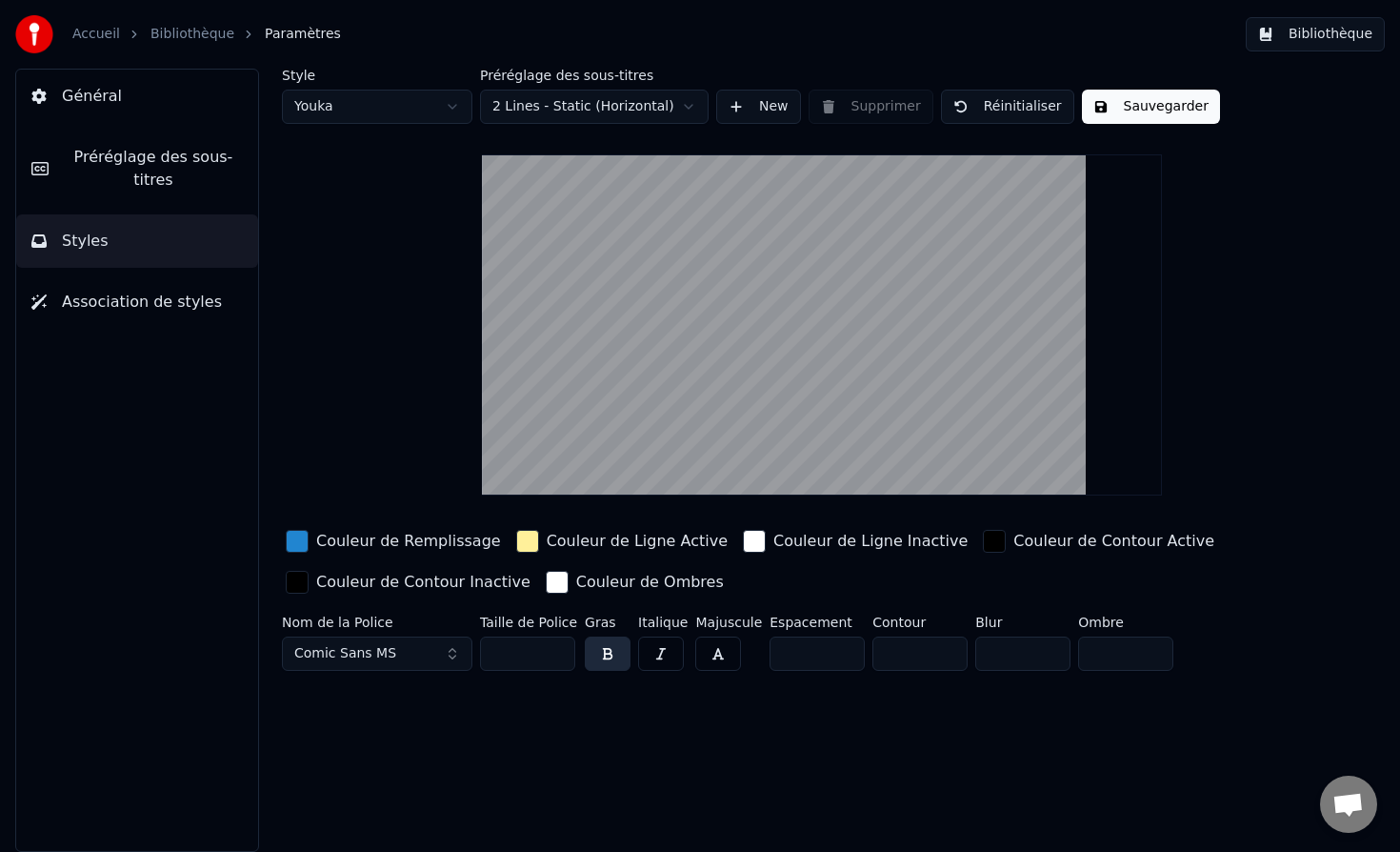
drag, startPoint x: 525, startPoint y: 652, endPoint x: 492, endPoint y: 650, distance: 33.1
click at [492, 650] on input "**" at bounding box center [528, 653] width 95 height 35
click at [678, 102] on html "Accueil Bibliothèque Paramètres Bibliothèque Général Préréglage des sous-titres…" at bounding box center [700, 426] width 1400 height 852
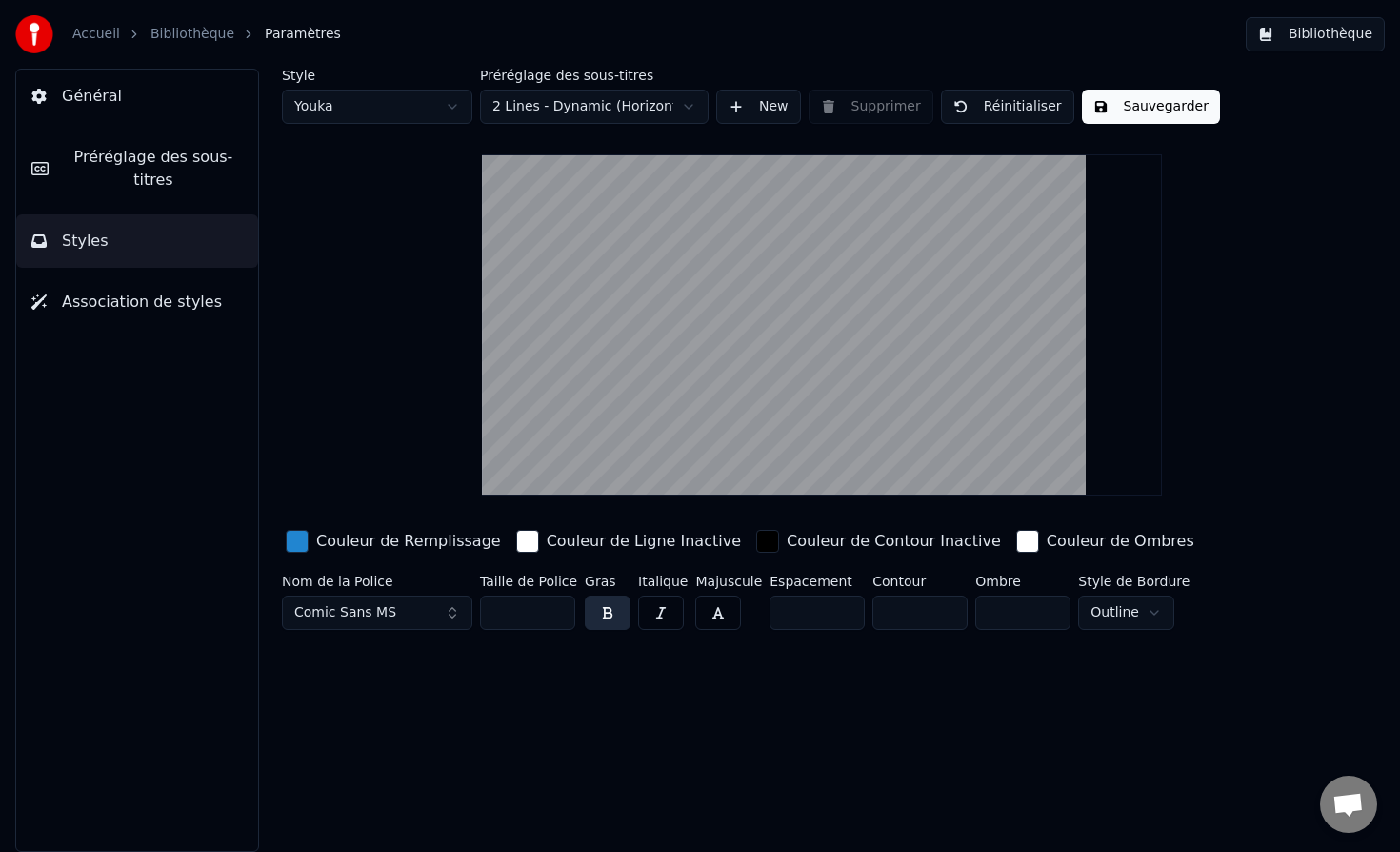
click at [655, 106] on html "Accueil Bibliothèque Paramètres Bibliothèque Général Préréglage des sous-titres…" at bounding box center [700, 426] width 1400 height 852
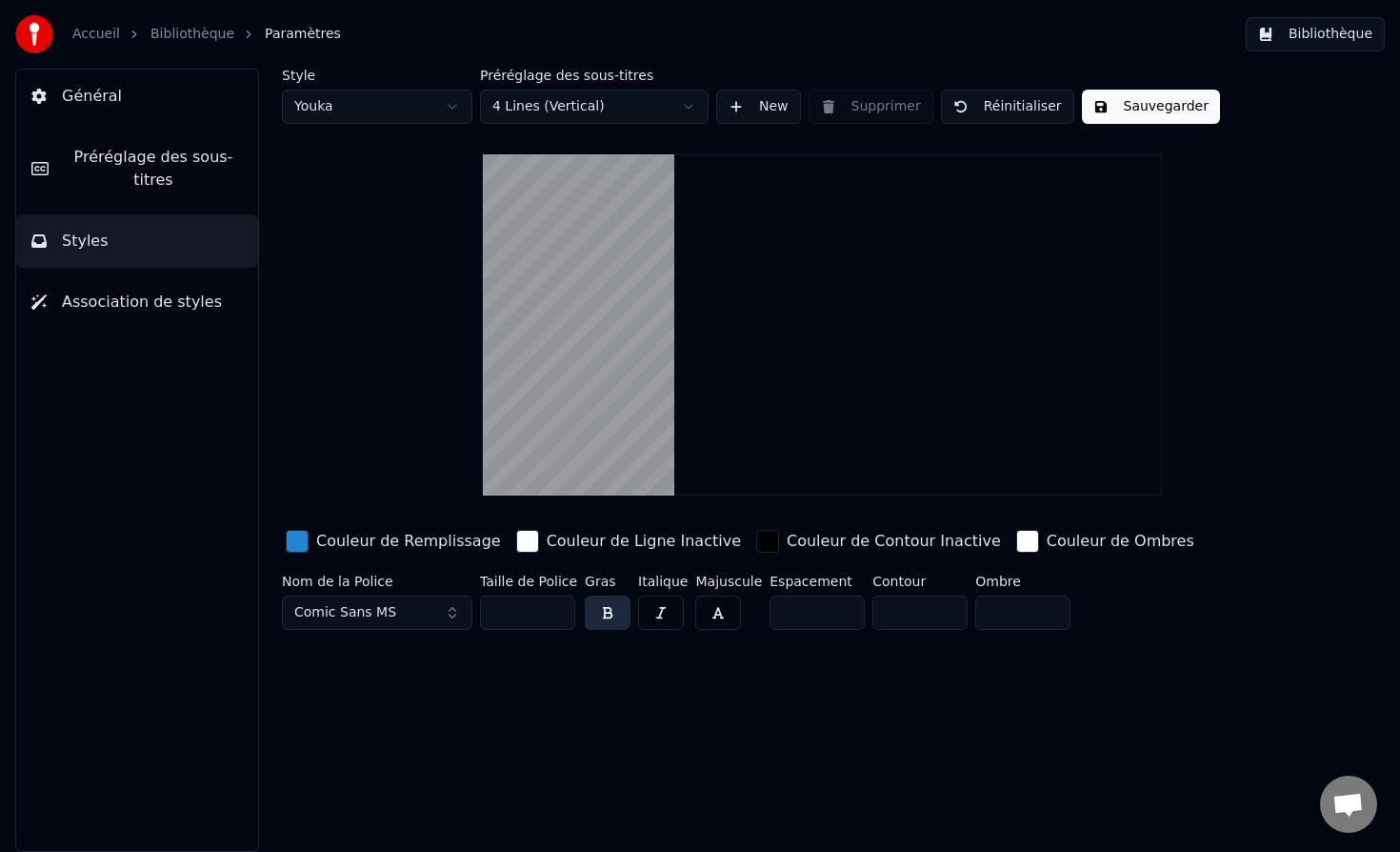
click at [631, 106] on html "Accueil Bibliothèque Paramètres Bibliothèque Général Préréglage des sous-titres…" at bounding box center [700, 426] width 1400 height 852
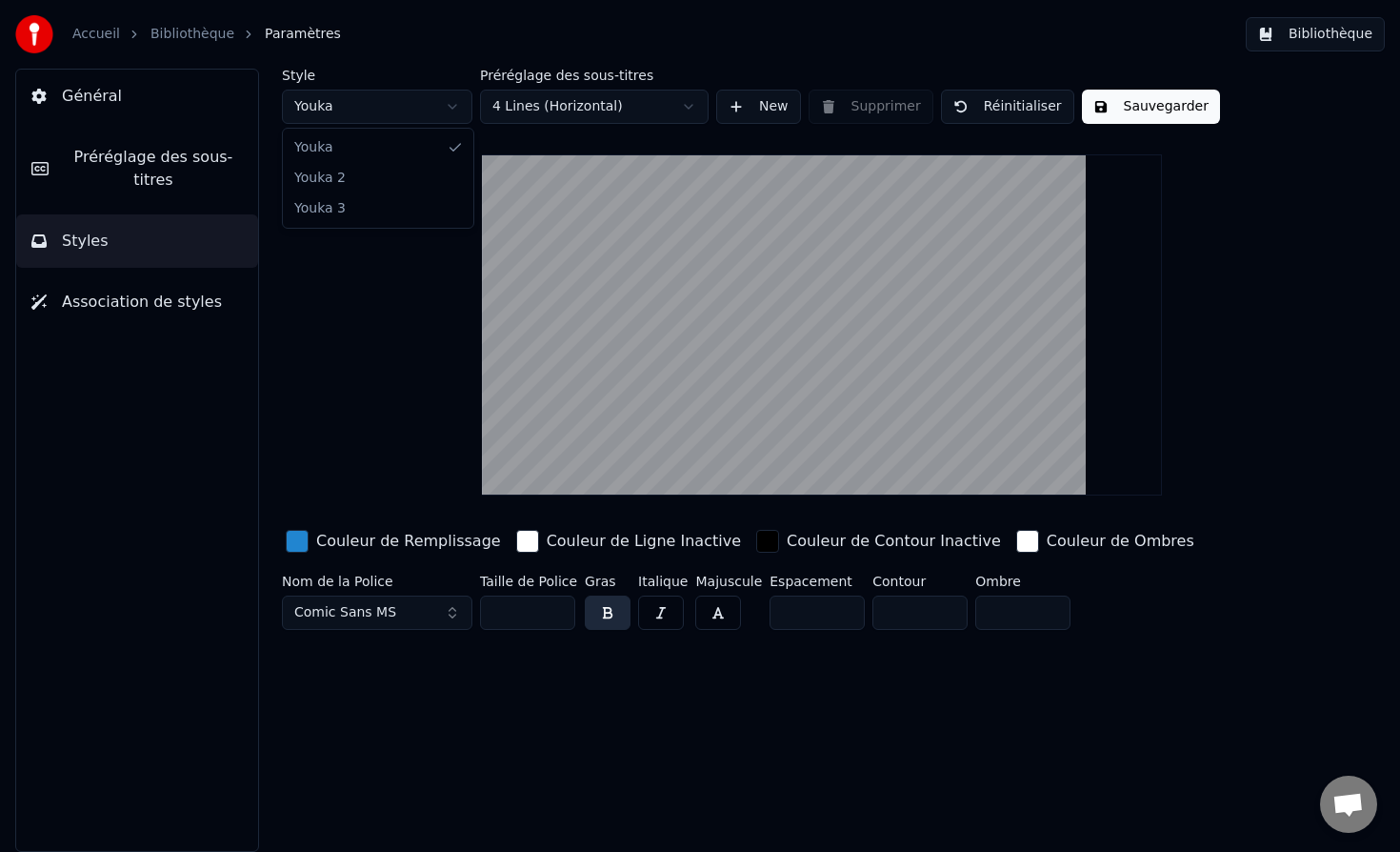
click at [450, 103] on html "Accueil Bibliothèque Paramètres Bibliothèque Général Préréglage des sous-titres…" at bounding box center [700, 426] width 1400 height 852
click at [413, 103] on html "Accueil Bibliothèque Paramètres Bibliothèque Général Préréglage des sous-titres…" at bounding box center [700, 426] width 1400 height 852
click at [420, 106] on html "Accueil Bibliothèque Paramètres Bibliothèque Général Préréglage des sous-titres…" at bounding box center [700, 426] width 1400 height 852
type input "***"
click at [597, 99] on html "Accueil Bibliothèque Paramètres Bibliothèque Général Préréglage des sous-titres…" at bounding box center [700, 426] width 1400 height 852
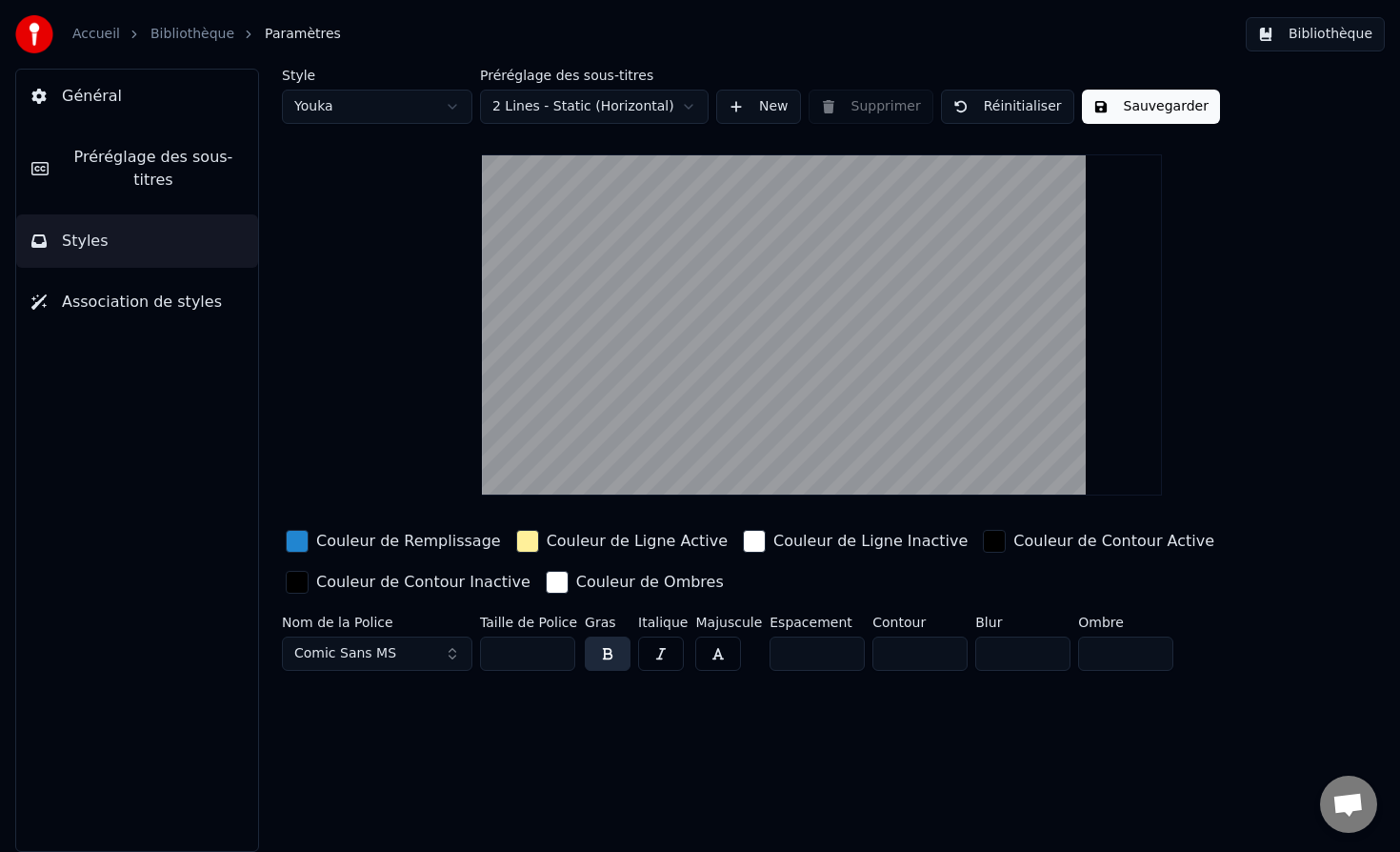
click at [1141, 108] on button "Sauvegarder" at bounding box center [1151, 107] width 138 height 35
click at [196, 35] on link "Bibliothèque" at bounding box center [192, 34] width 84 height 19
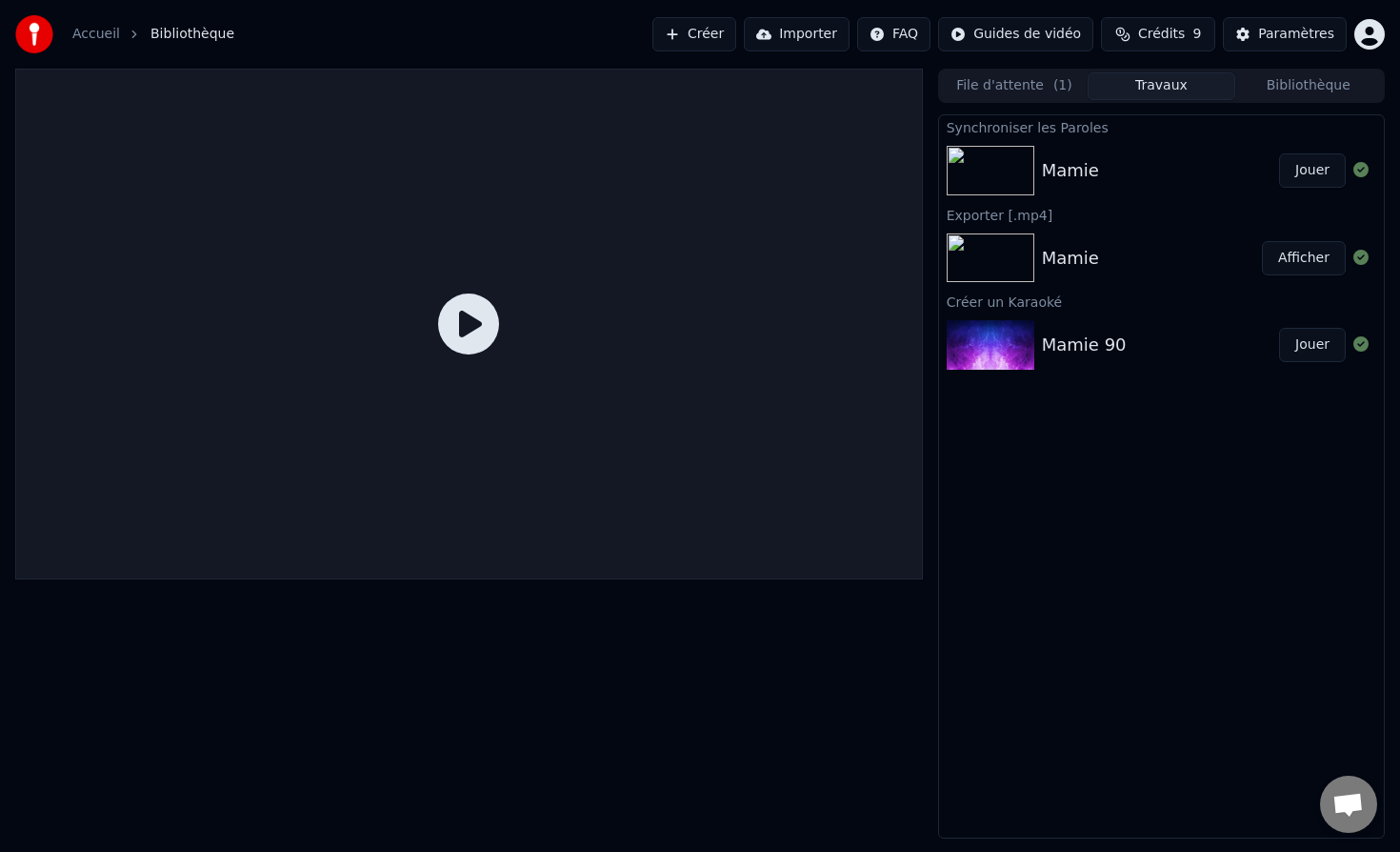
click at [1032, 166] on img at bounding box center [990, 170] width 88 height 49
click at [1070, 167] on div "Mamie" at bounding box center [1070, 170] width 57 height 27
click at [482, 322] on icon at bounding box center [468, 324] width 61 height 61
click at [1318, 171] on button "Jouer" at bounding box center [1311, 170] width 66 height 35
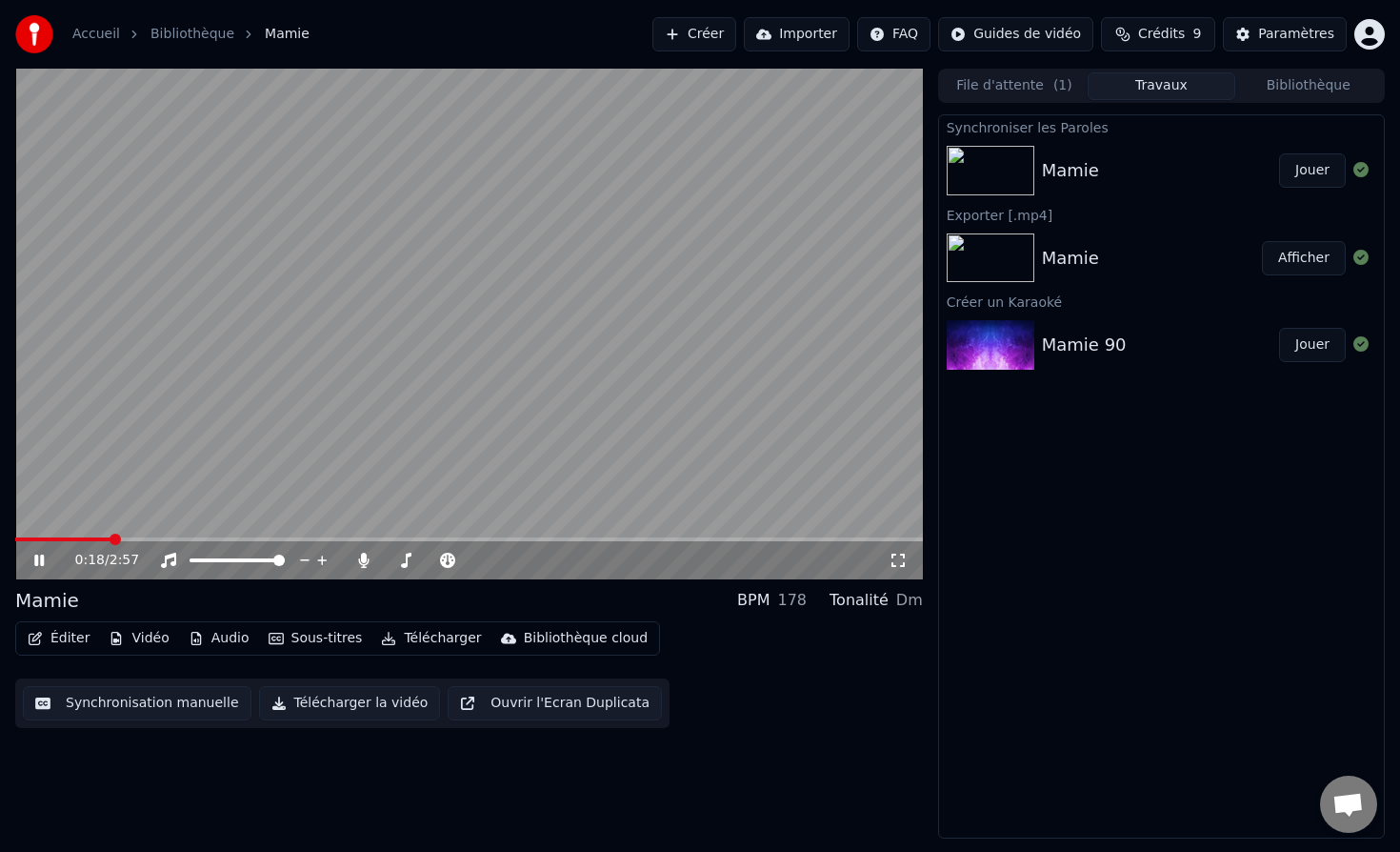
click at [777, 538] on span at bounding box center [468, 540] width 907 height 4
click at [819, 537] on span at bounding box center [815, 540] width 12 height 12
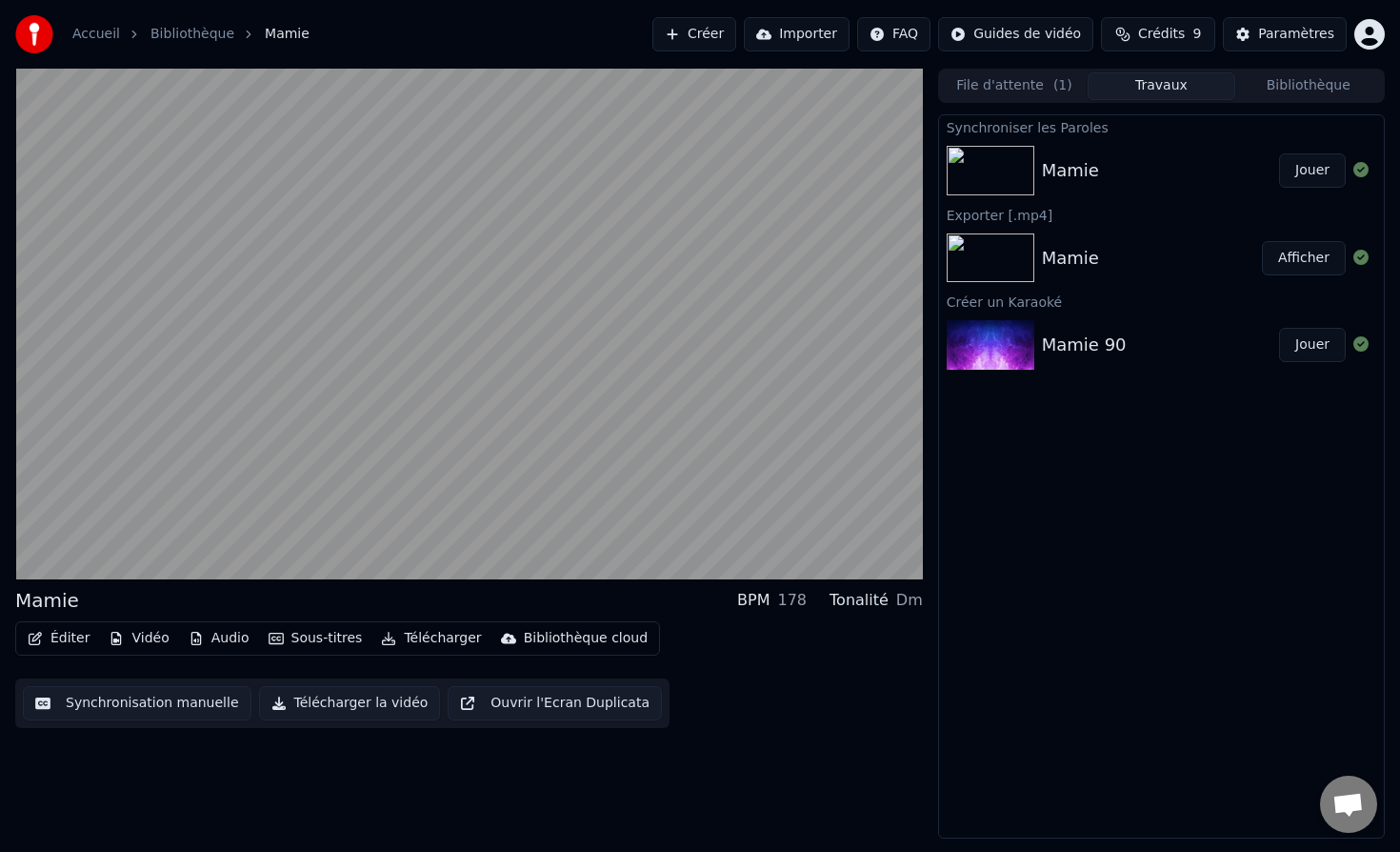
click at [432, 637] on button "Télécharger" at bounding box center [431, 638] width 116 height 27
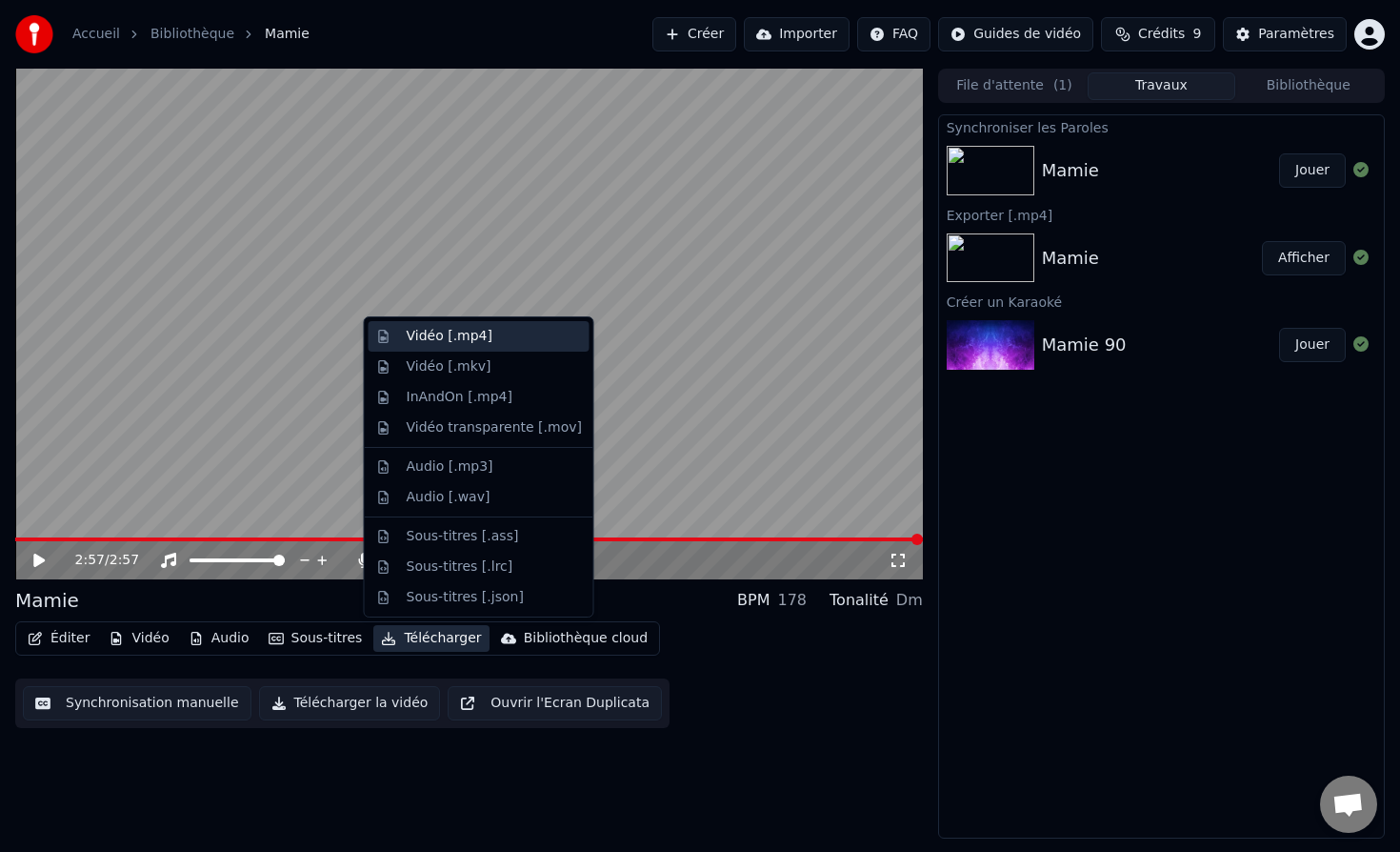
click at [439, 333] on div "Vidéo [.mp4]" at bounding box center [450, 336] width 86 height 19
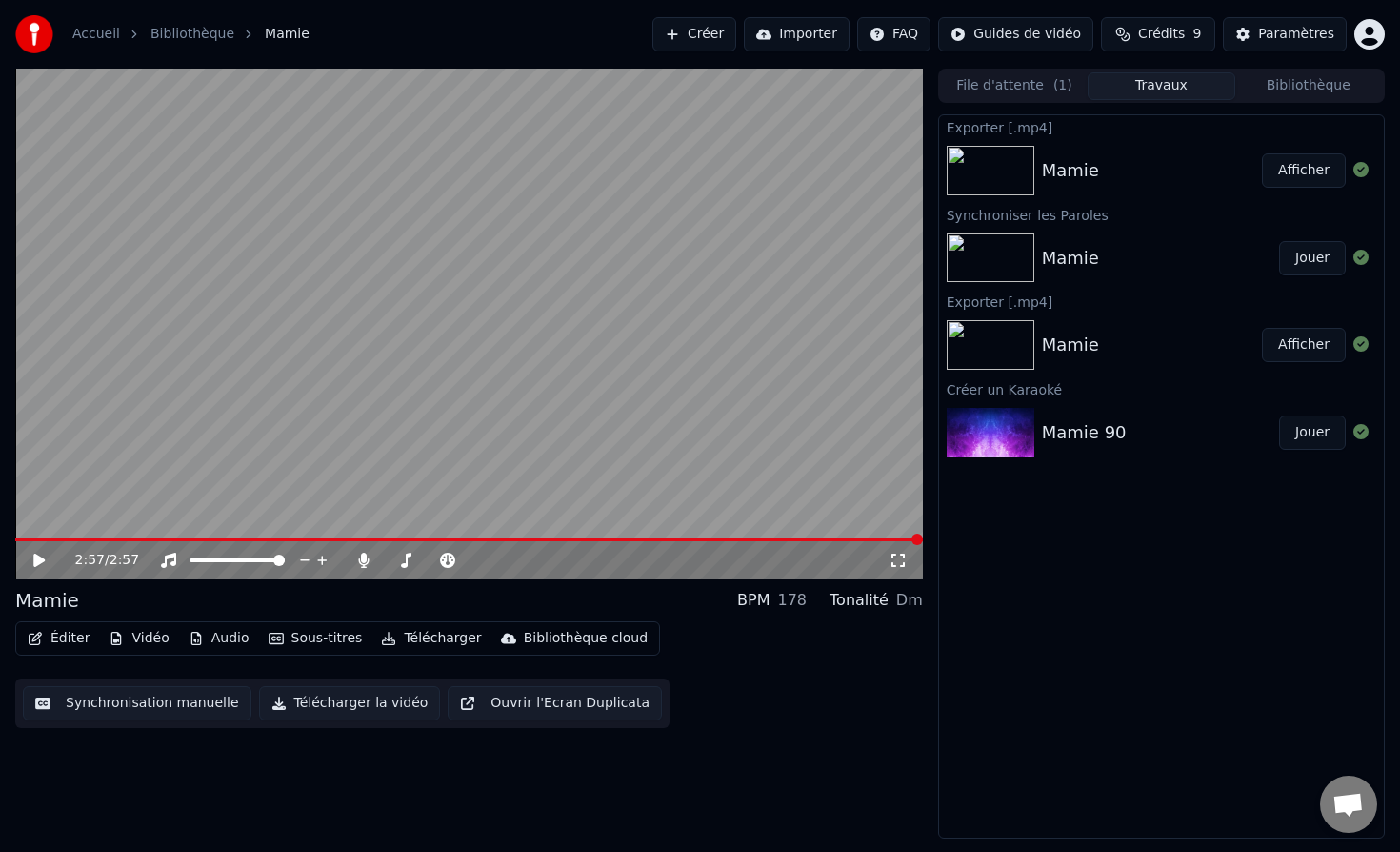
click at [1292, 171] on button "Afficher" at bounding box center [1303, 170] width 84 height 35
click at [1309, 349] on button "Afficher" at bounding box center [1303, 345] width 84 height 35
click at [1153, 167] on div "Mamie" at bounding box center [1151, 170] width 220 height 27
